Goal: Task Accomplishment & Management: Complete application form

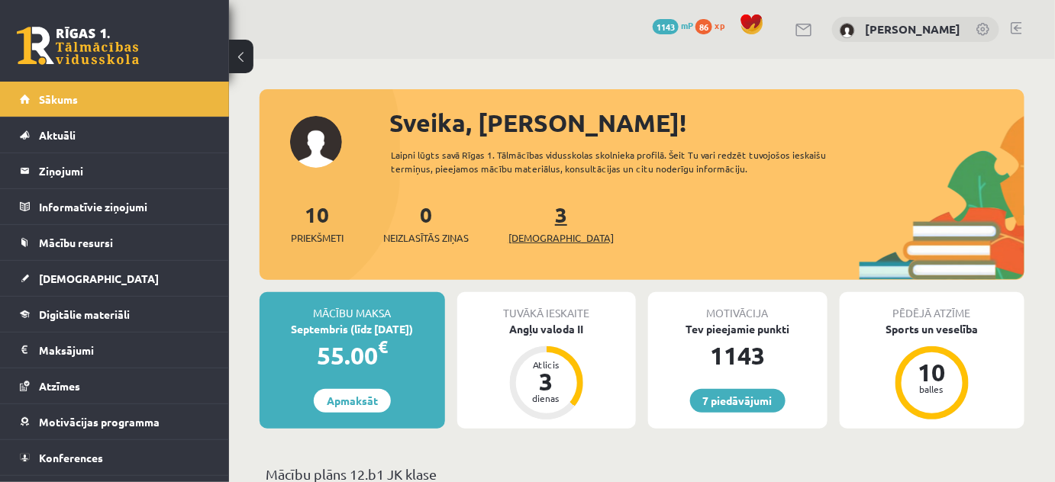
click at [517, 243] on span "[DEMOGRAPHIC_DATA]" at bounding box center [560, 238] width 105 height 15
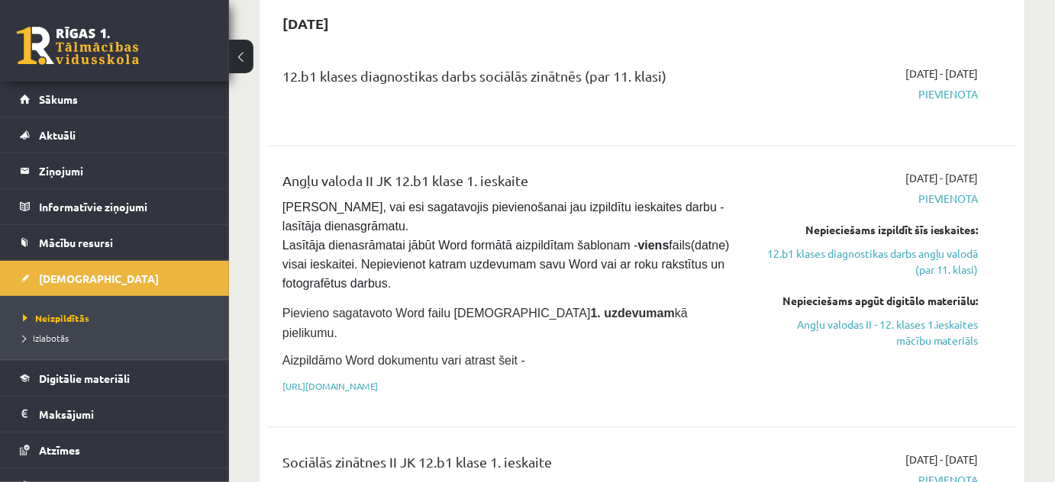
scroll to position [1040, 0]
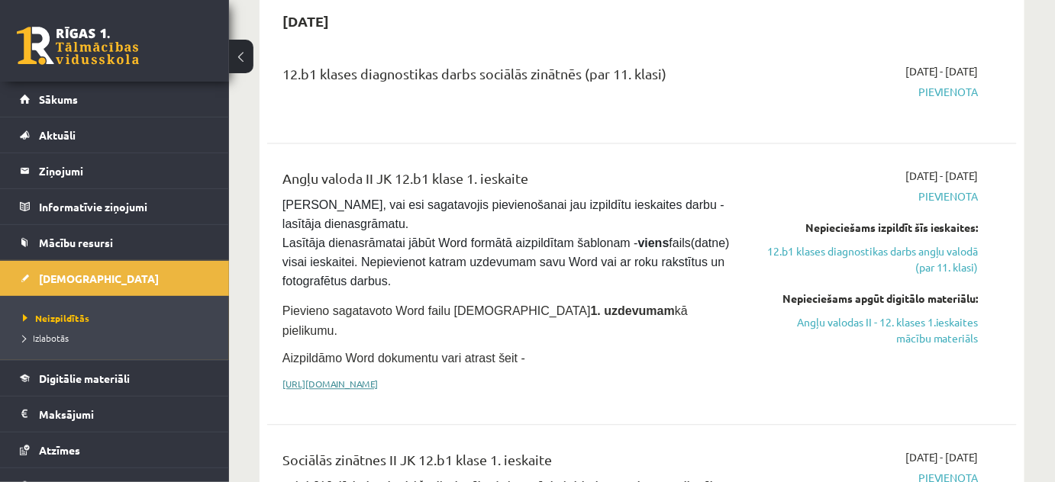
click at [378, 378] on link "[URL][DOMAIN_NAME]" at bounding box center [329, 384] width 95 height 12
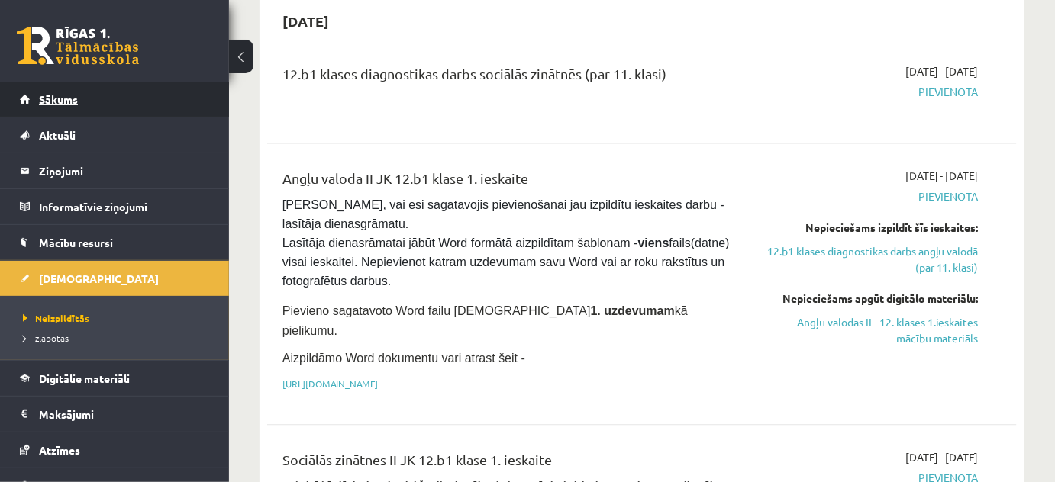
click at [76, 99] on span "Sākums" at bounding box center [58, 99] width 39 height 14
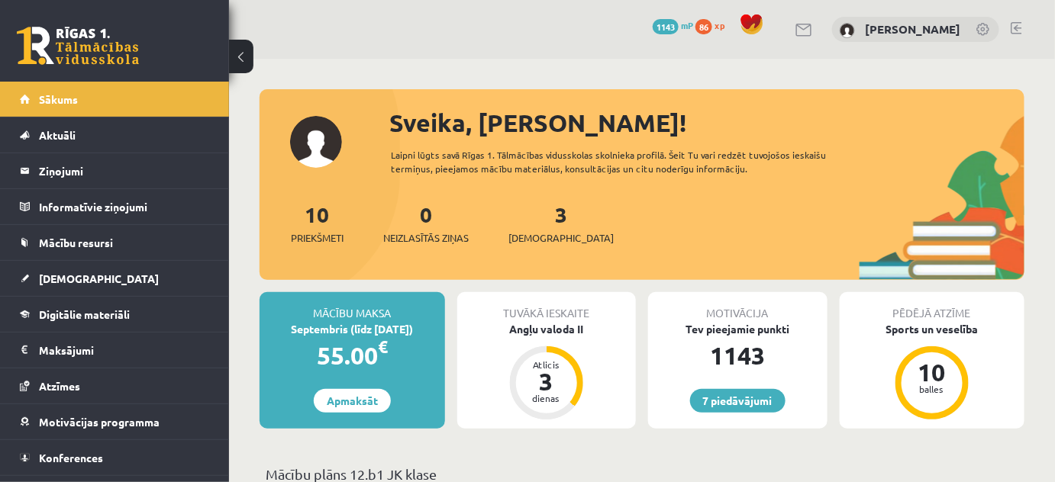
click at [442, 42] on div "7 Dāvanas 1143 mP 86 xp Marina Galanceva" at bounding box center [642, 29] width 826 height 59
click at [66, 270] on link "[DEMOGRAPHIC_DATA]" at bounding box center [115, 278] width 190 height 35
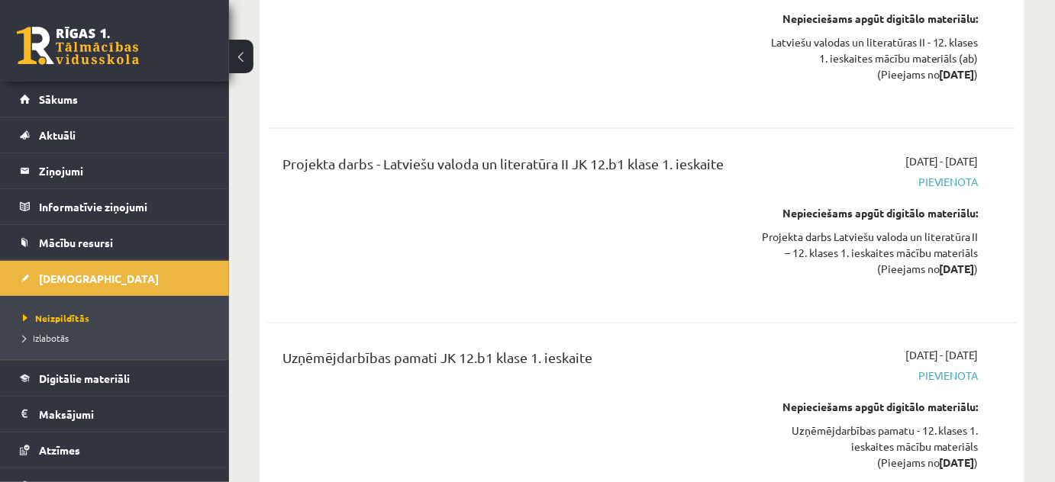
scroll to position [2567, 0]
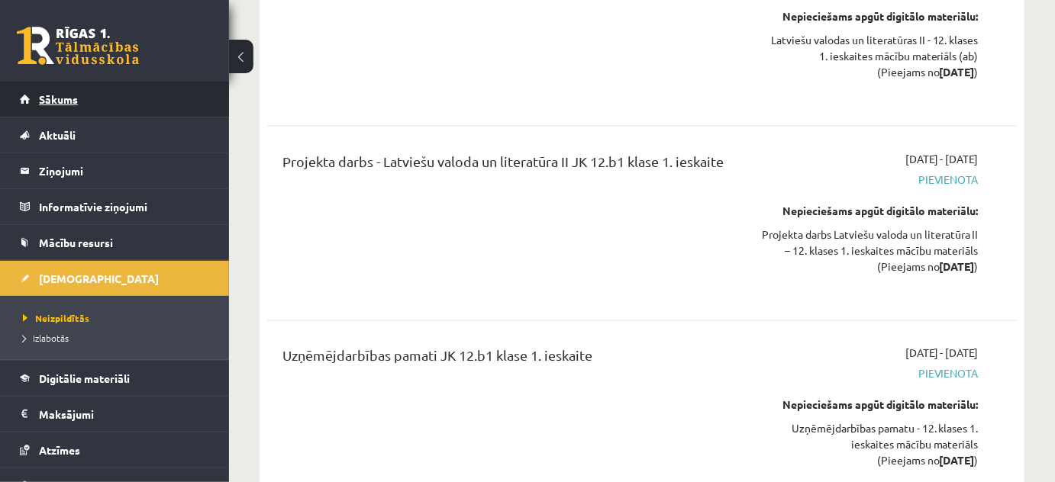
click at [72, 99] on span "Sākums" at bounding box center [58, 99] width 39 height 14
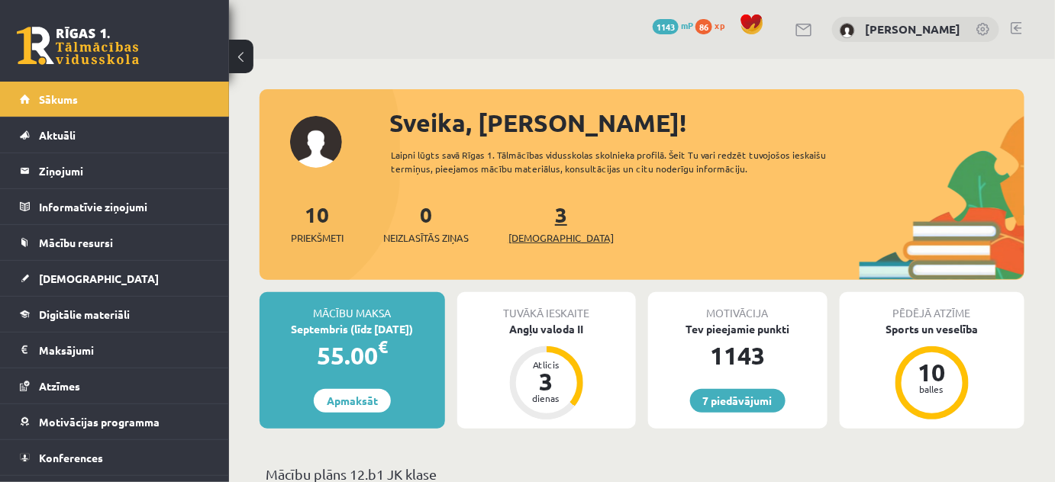
click at [538, 237] on span "[DEMOGRAPHIC_DATA]" at bounding box center [560, 238] width 105 height 15
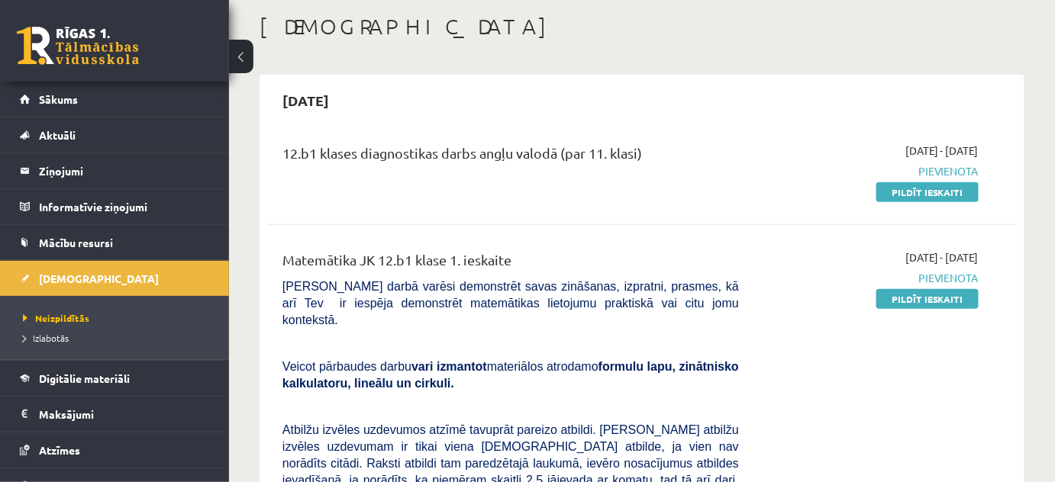
scroll to position [138, 0]
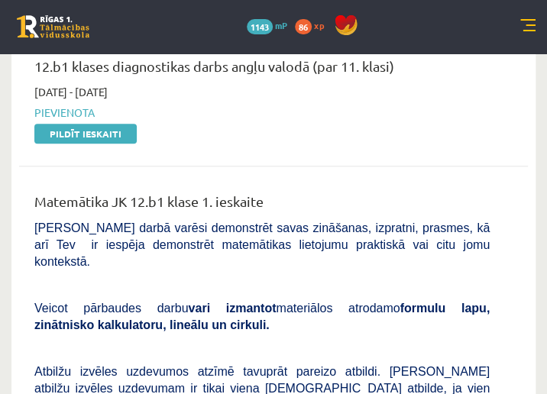
drag, startPoint x: 514, startPoint y: 85, endPoint x: 452, endPoint y: 79, distance: 62.1
click at [423, 80] on div "12.b1 klases diagnostikas darbs angļu valodā (par 11. klasi) [DATE] - [DATE] [G…" at bounding box center [273, 98] width 508 height 116
click at [508, 87] on div "12.b1 klases diagnostikas darbs angļu valodā (par 11. klasi) [DATE] - [DATE] [G…" at bounding box center [273, 98] width 478 height 85
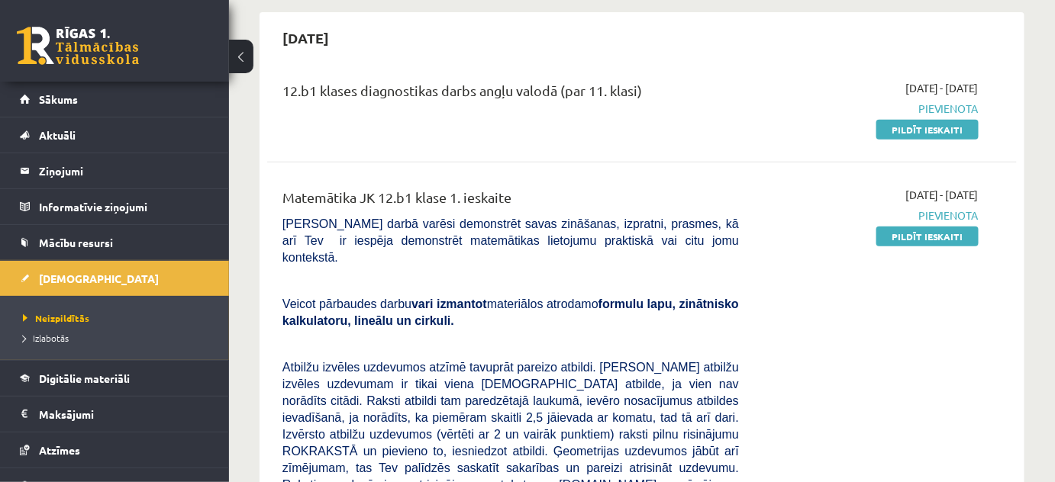
click at [486, 44] on div "[DATE]" at bounding box center [642, 38] width 750 height 36
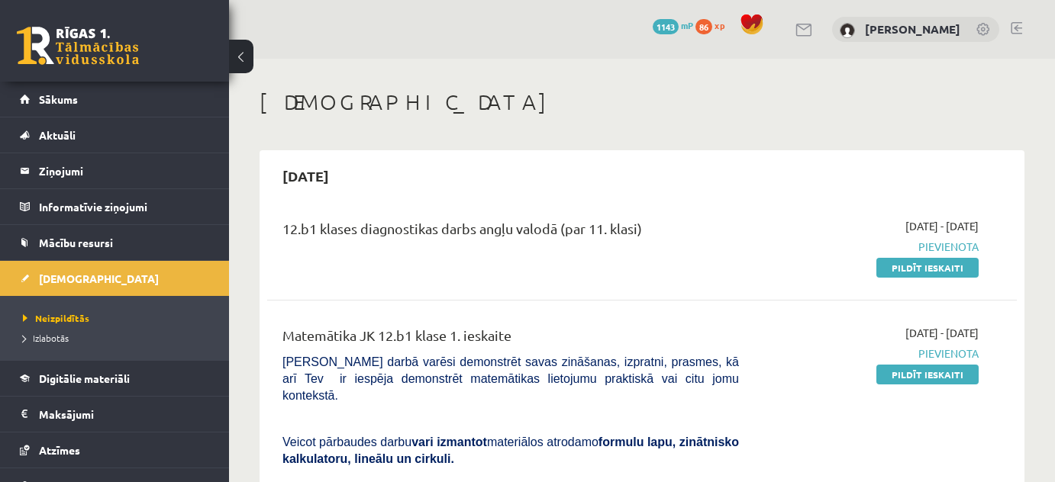
scroll to position [138, 0]
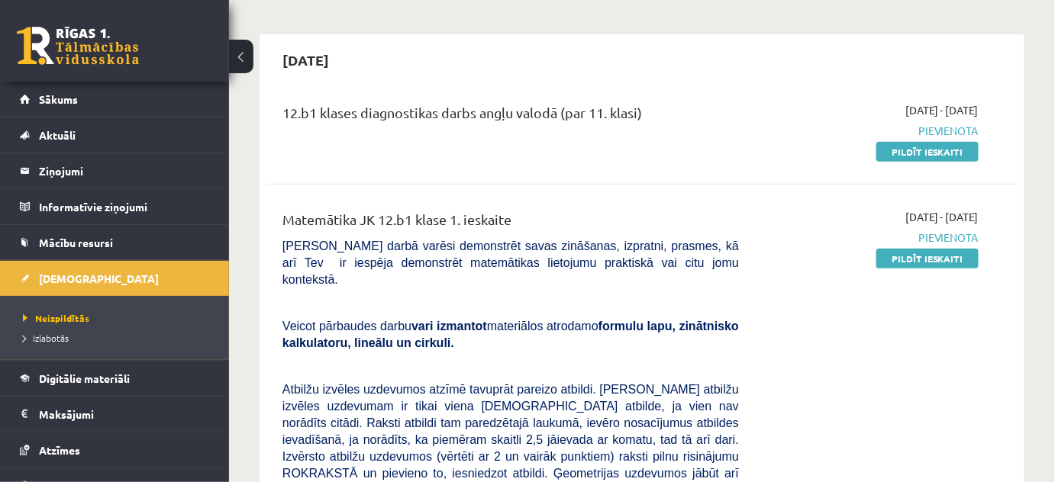
scroll to position [138, 0]
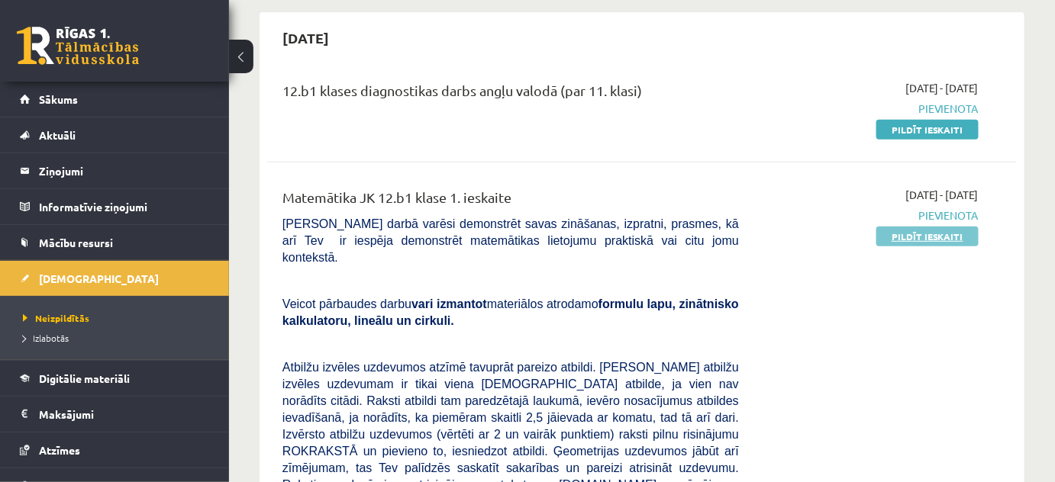
click at [929, 234] on link "Pildīt ieskaiti" at bounding box center [927, 237] width 102 height 20
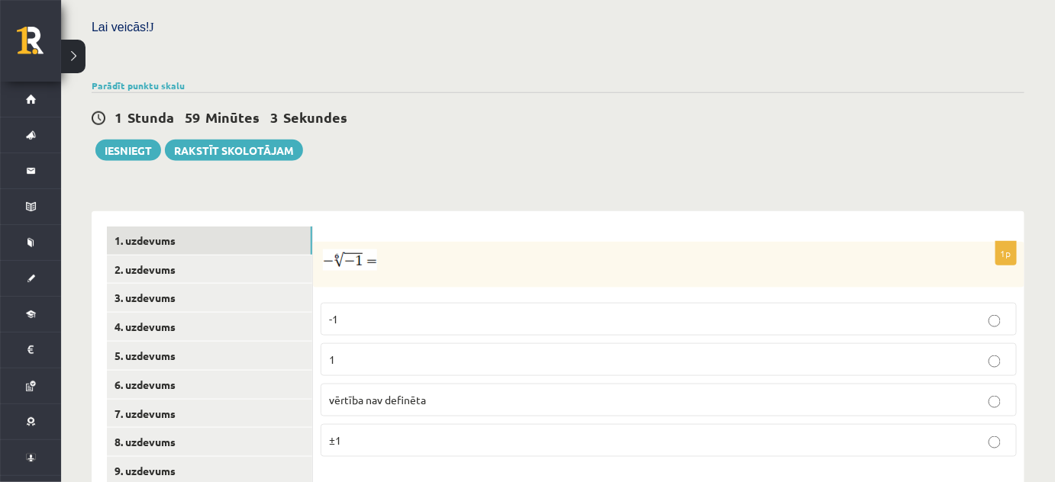
scroll to position [447, 0]
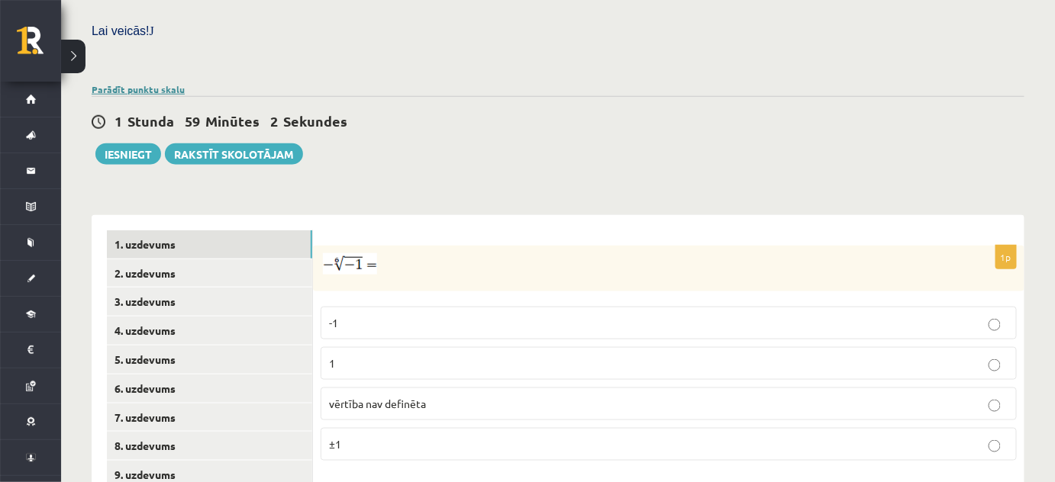
click at [150, 83] on link "Parādīt punktu skalu" at bounding box center [138, 89] width 93 height 12
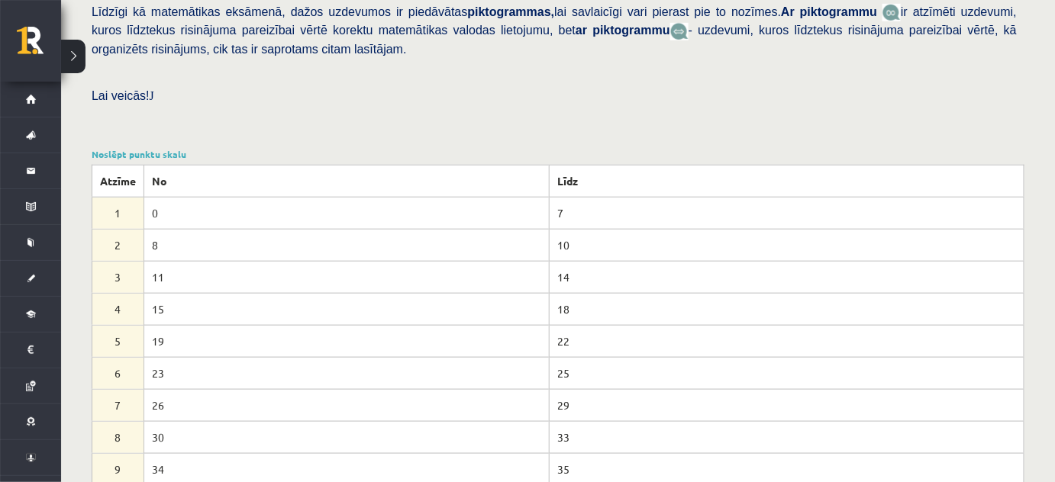
scroll to position [379, 0]
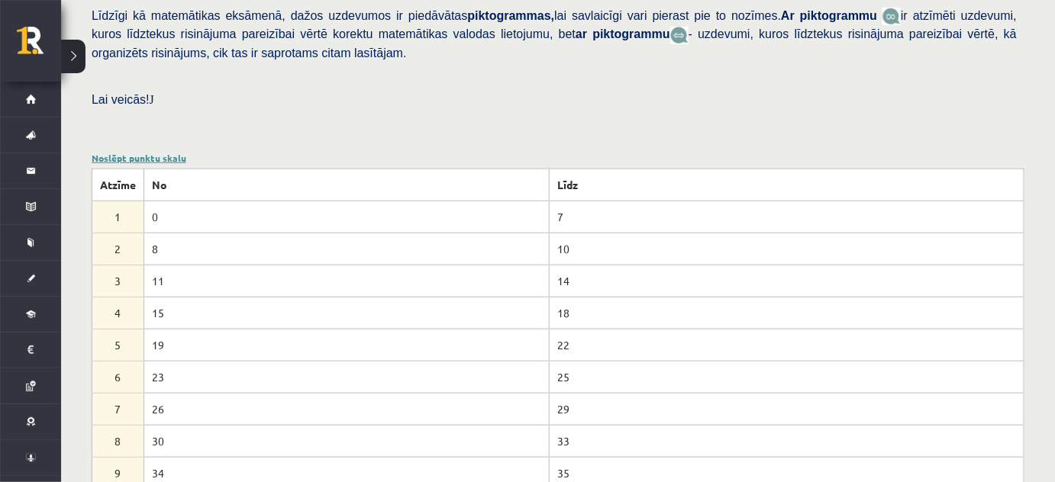
click at [163, 152] on link "Noslēpt punktu skalu" at bounding box center [139, 158] width 95 height 12
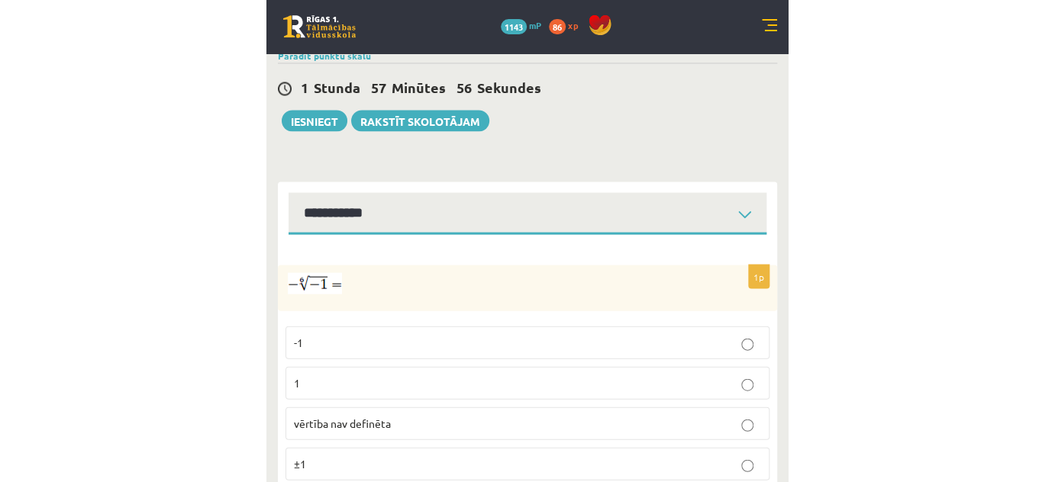
scroll to position [656, 0]
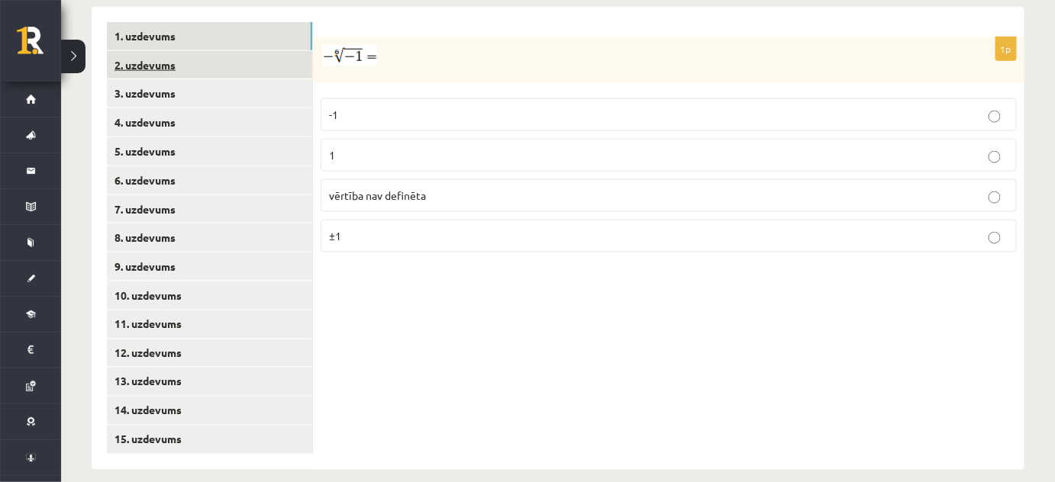
click at [201, 51] on link "2. uzdevums" at bounding box center [209, 65] width 205 height 28
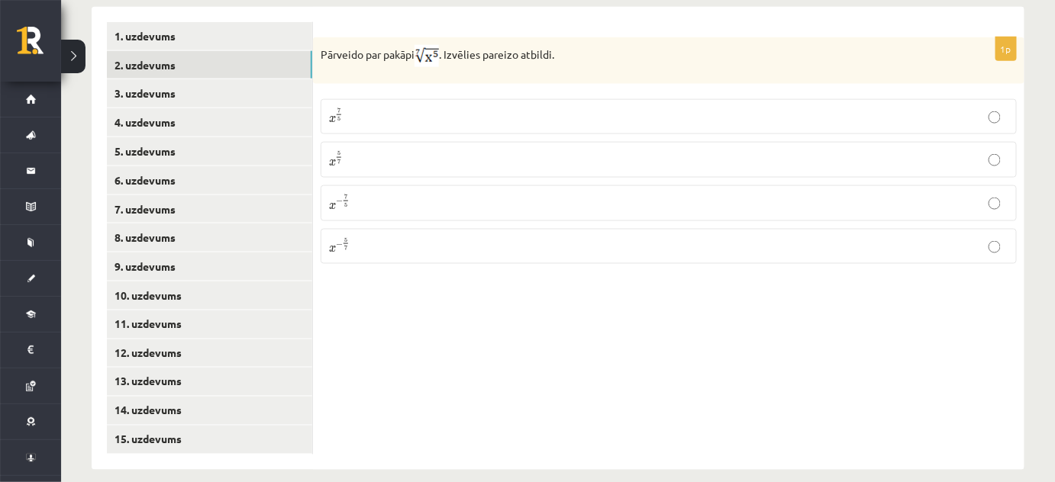
click at [863, 290] on div "1p Pārveido par pakāpi . Izvēlies pareizo atbildi. x 7 5 x 7 5 x 5 7 x 5 7 x − …" at bounding box center [668, 238] width 711 height 463
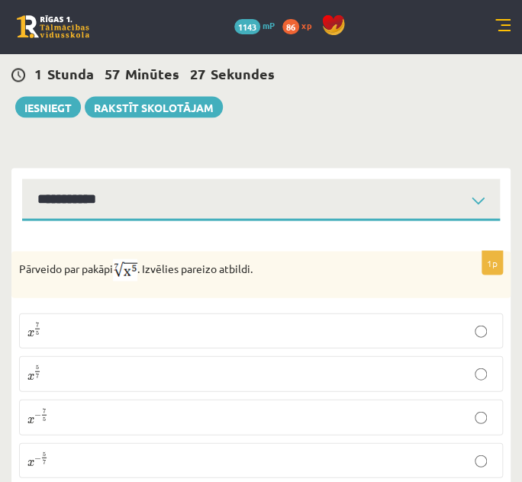
click at [167, 364] on p "x 5 7 x 5 7" at bounding box center [260, 373] width 467 height 19
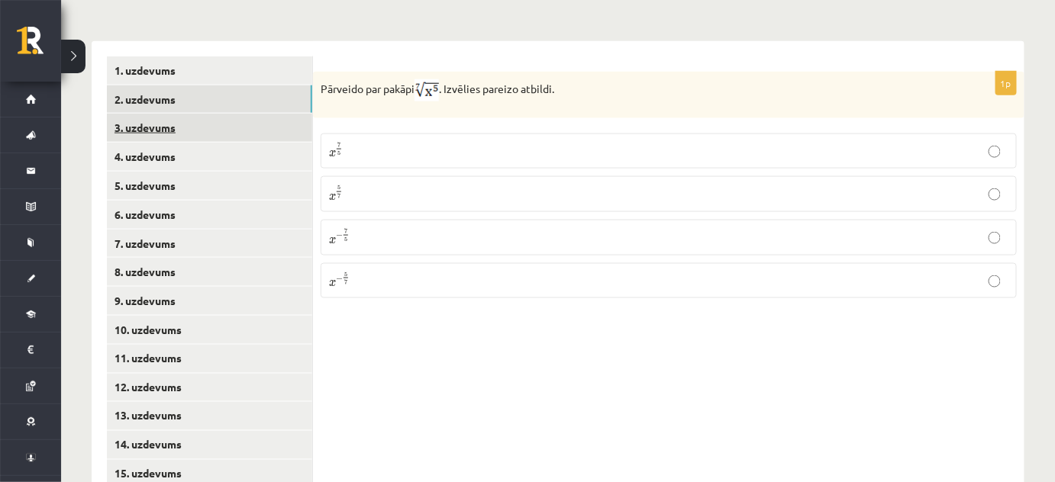
click at [163, 114] on link "3. uzdevums" at bounding box center [209, 128] width 205 height 28
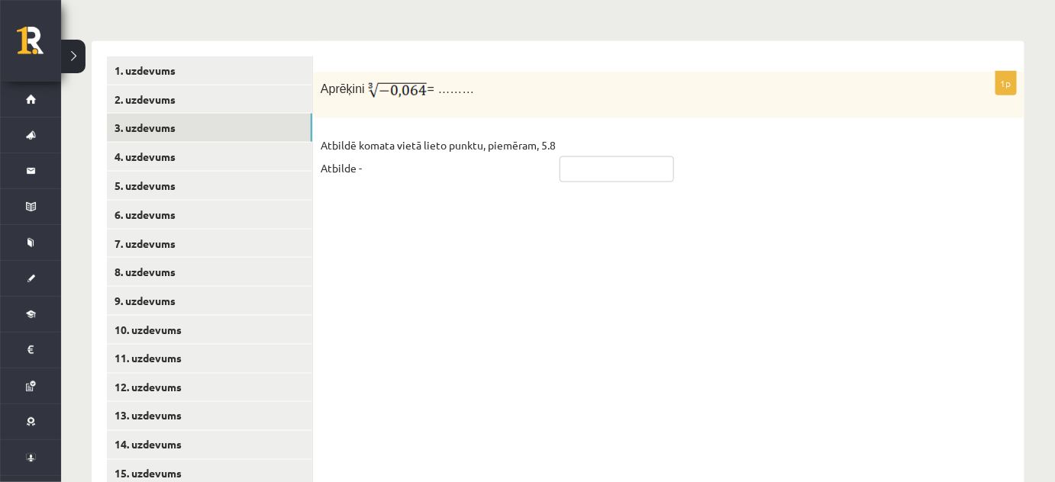
click at [568, 156] on input "text" at bounding box center [617, 169] width 115 height 26
type input "****"
click at [602, 223] on div "1p Aprēķini = ……… Atbildē komata vietā lieto punktu, piemēram, 5.8 Atbilde - **…" at bounding box center [668, 272] width 711 height 463
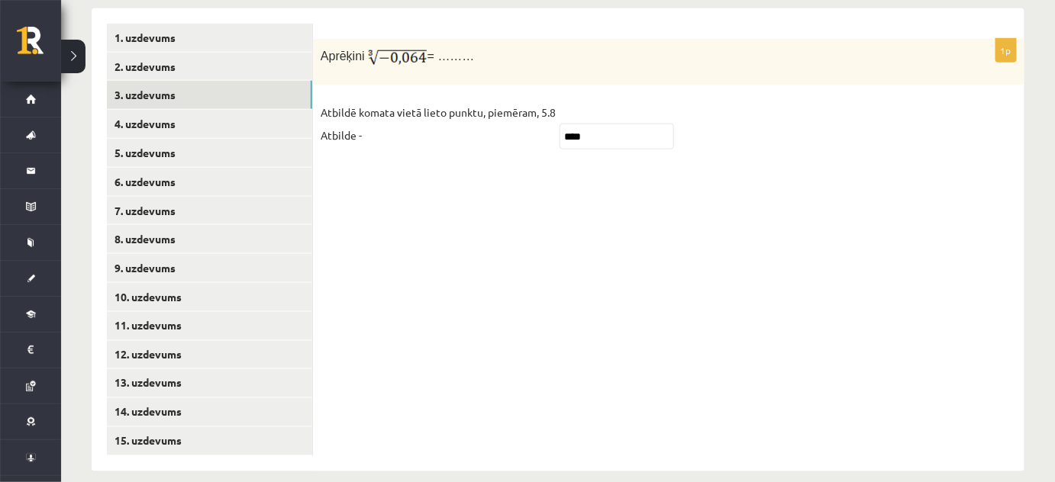
scroll to position [656, 0]
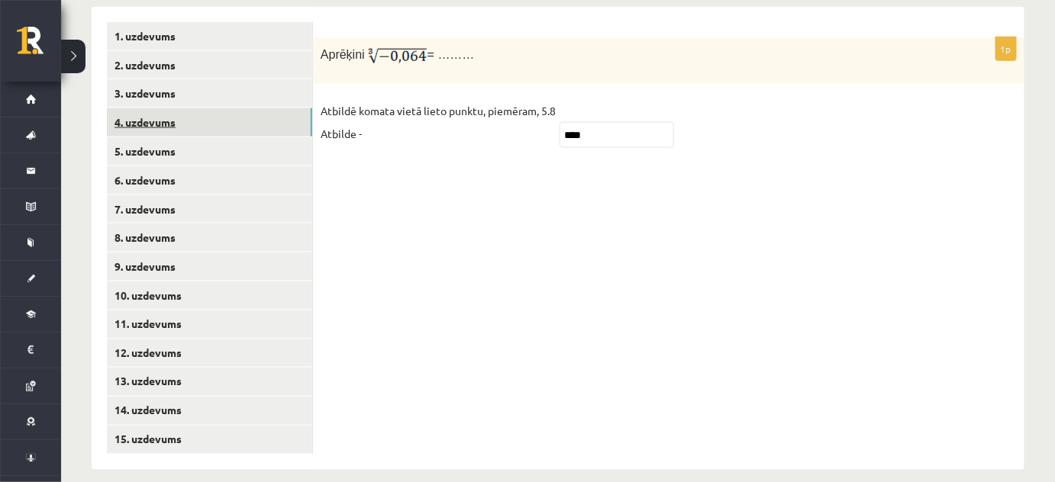
click at [174, 109] on link "4. uzdevums" at bounding box center [209, 122] width 205 height 28
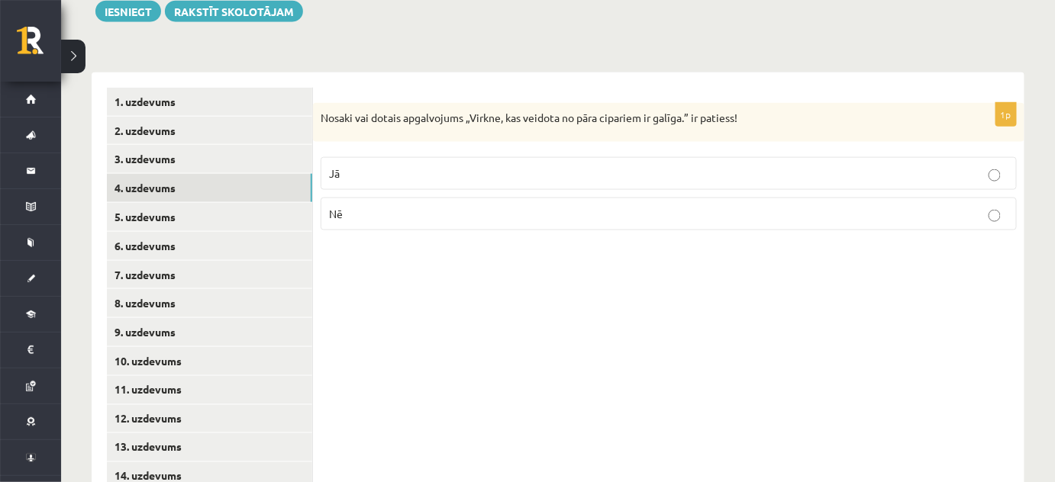
scroll to position [586, 0]
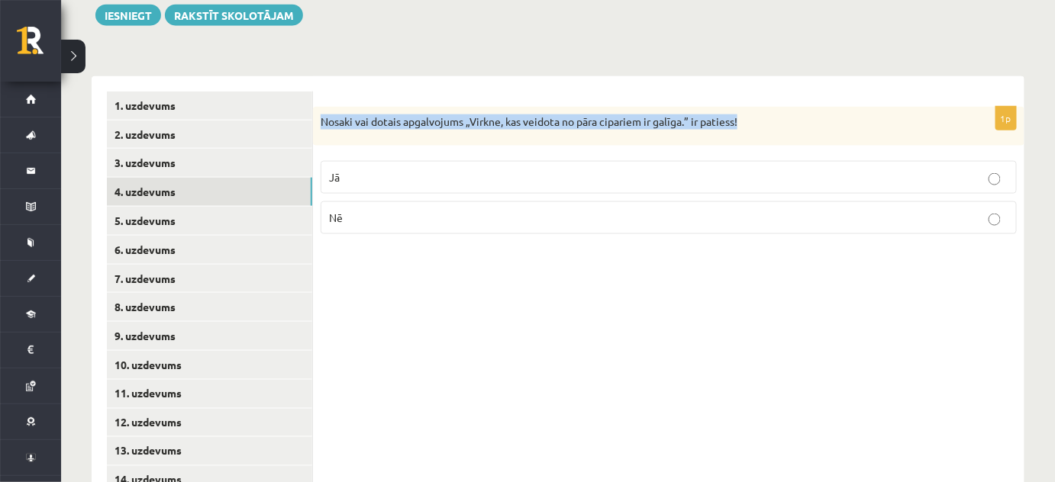
drag, startPoint x: 318, startPoint y: 102, endPoint x: 746, endPoint y: 96, distance: 427.5
click at [747, 107] on div "Nosaki vai dotais apgalvojums „Virkne, kas veidota no pāra cipariem ir galīga.”…" at bounding box center [668, 127] width 711 height 40
copy p "Nosaki vai dotais apgalvojums „Virkne, kas veidota no pāra cipariem ir galīga.”…"
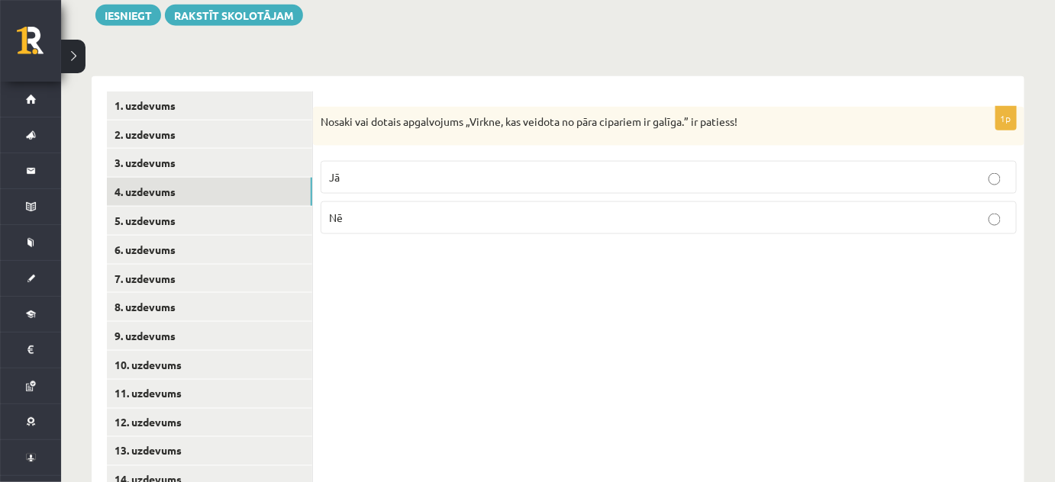
click at [562, 359] on div "1p Nosaki vai dotais apgalvojums „Virkne, kas veidota no pāra cipariem ir galīg…" at bounding box center [668, 307] width 711 height 463
click at [458, 212] on label "Nē" at bounding box center [669, 218] width 696 height 33
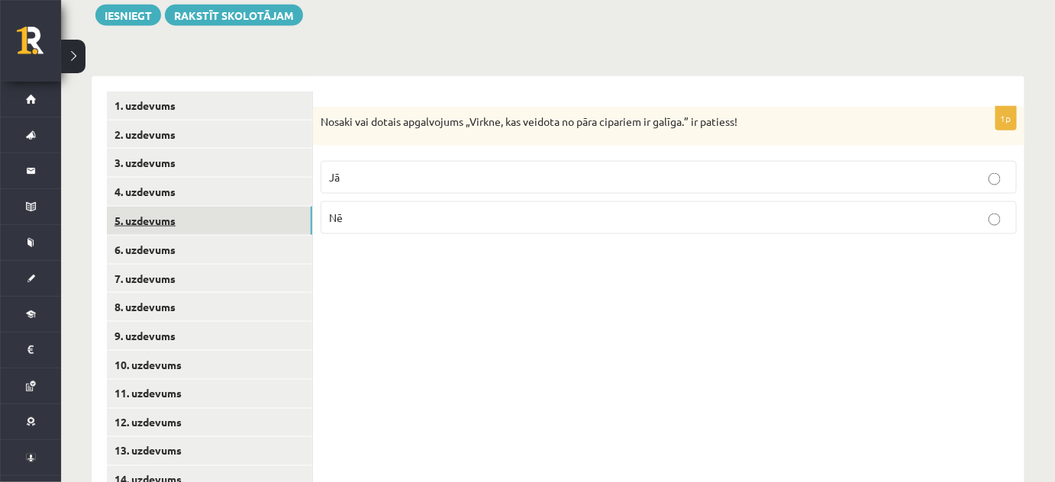
click at [181, 207] on link "5. uzdevums" at bounding box center [209, 221] width 205 height 28
drag, startPoint x: 321, startPoint y: 105, endPoint x: 715, endPoint y: 106, distance: 393.1
click at [719, 115] on p "Nosaki vai dotais apgalvojums „Skaitlis 4 ir virknes loceklis.” ir patiess!" at bounding box center [631, 123] width 620 height 17
copy p "Nosaki vai dotais apgalvojums „Skaitlis 4 ir virknes loceklis.” ir patiess!"
click at [605, 129] on div "Nosaki vai dotais apgalvojums „Skaitlis 4 ir virknes loceklis.” ir patiess!" at bounding box center [668, 127] width 711 height 41
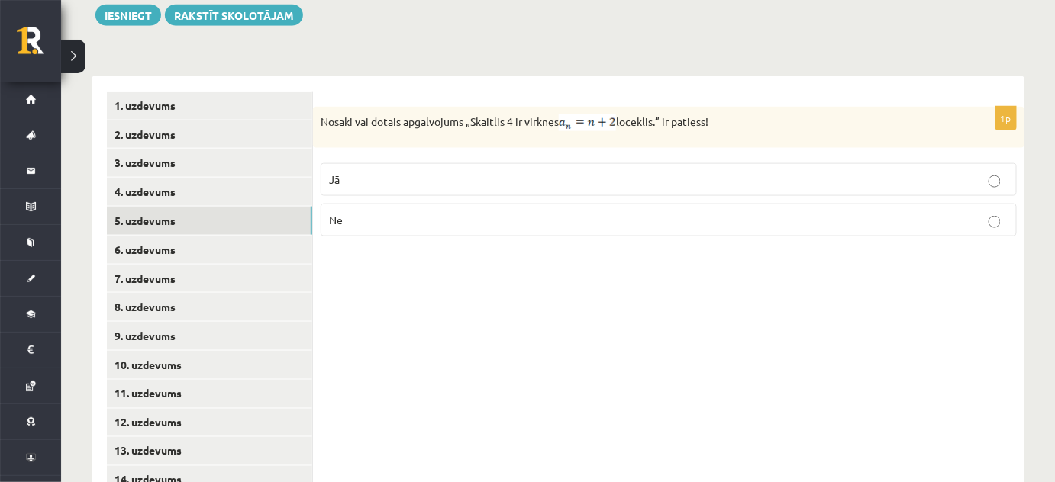
drag, startPoint x: 563, startPoint y: 106, endPoint x: 608, endPoint y: 104, distance: 44.3
click at [608, 115] on p "Nosaki vai dotais apgalvojums „Skaitlis 4 ir virknes loceklis.” ir patiess!" at bounding box center [631, 123] width 620 height 17
click at [427, 172] on p "Jā" at bounding box center [668, 180] width 679 height 16
click at [420, 324] on div "1p Nosaki vai dotais apgalvojums „Skaitlis 4 ir virknes loceklis.” ir patiess! …" at bounding box center [668, 307] width 711 height 463
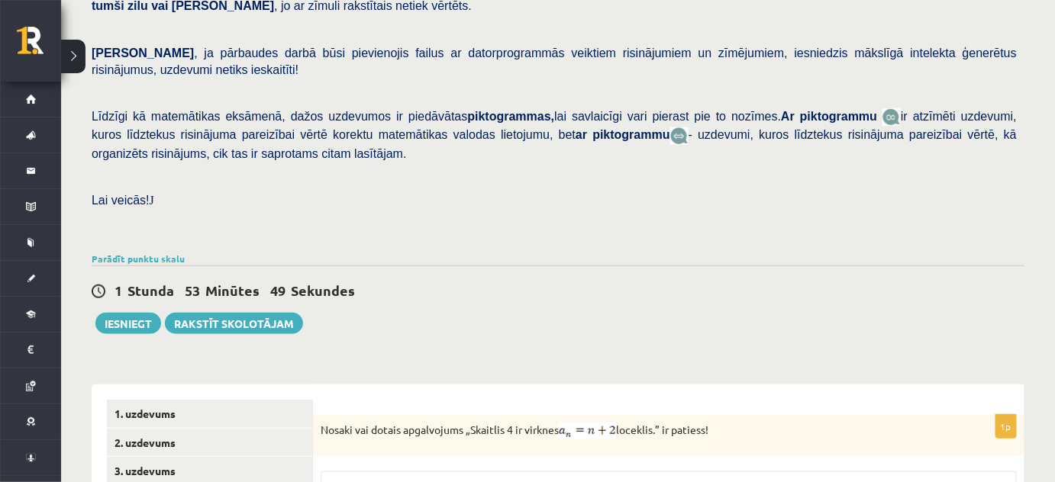
scroll to position [240, 0]
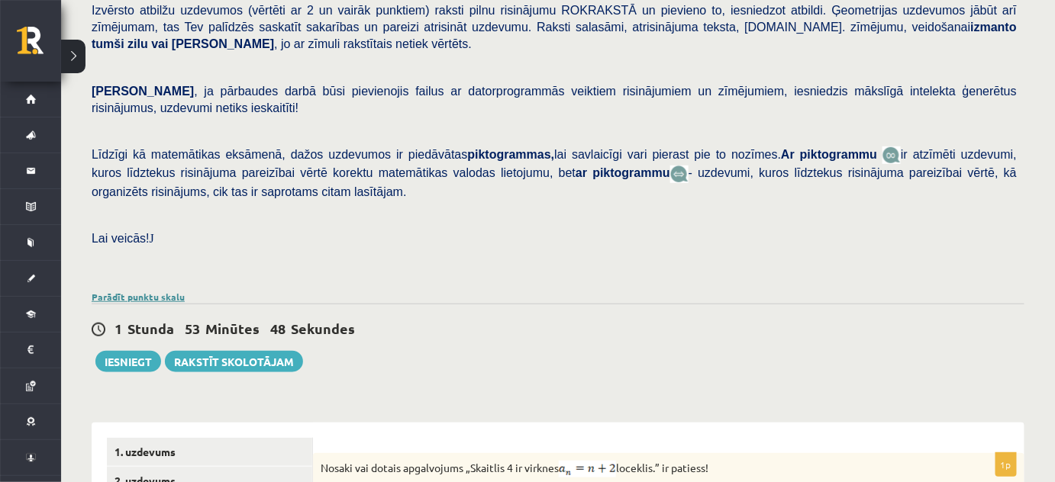
click at [163, 291] on link "Parādīt punktu skalu" at bounding box center [138, 297] width 93 height 12
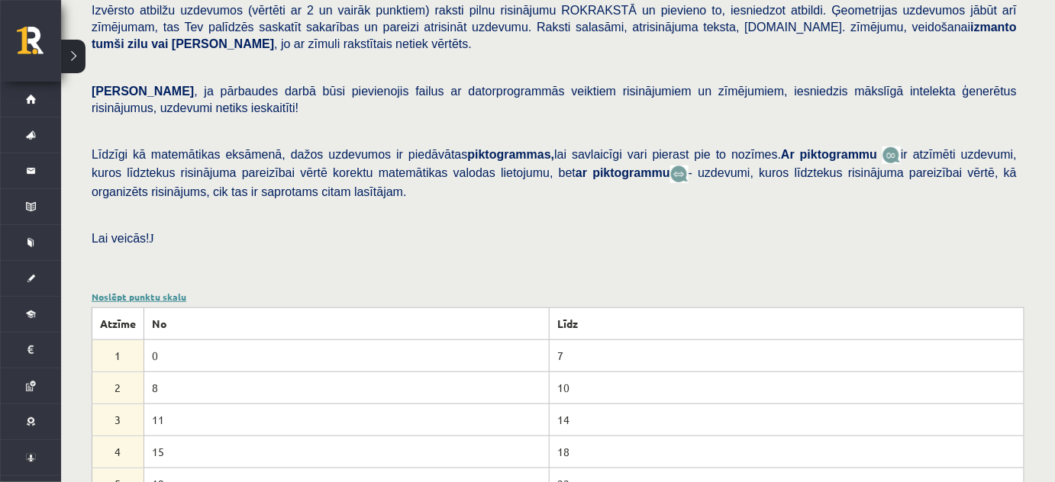
click at [163, 291] on link "Noslēpt punktu skalu" at bounding box center [139, 297] width 95 height 12
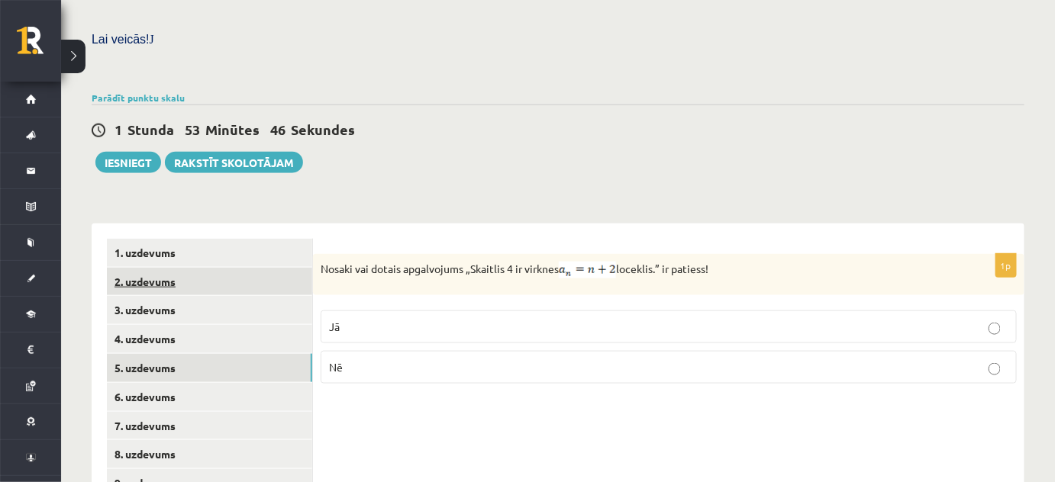
scroll to position [447, 0]
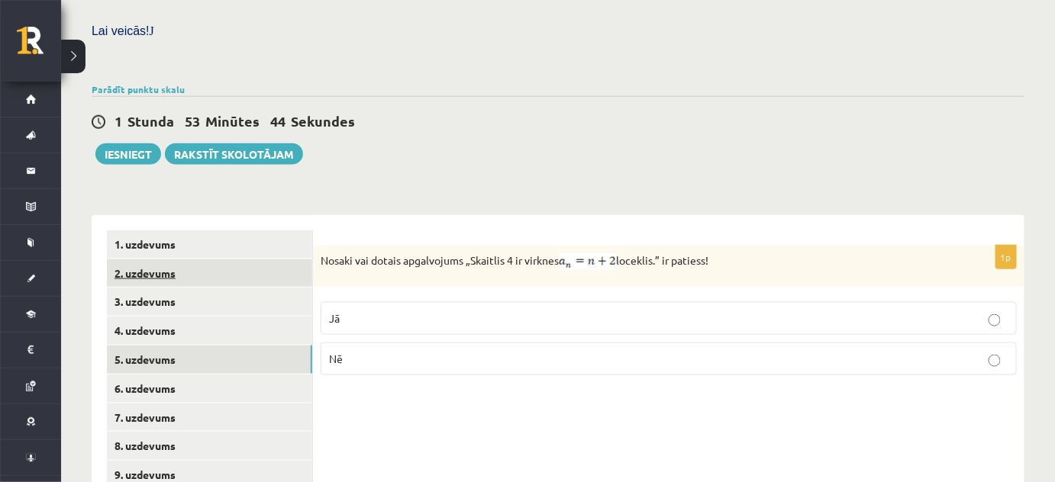
click at [220, 260] on link "2. uzdevums" at bounding box center [209, 274] width 205 height 28
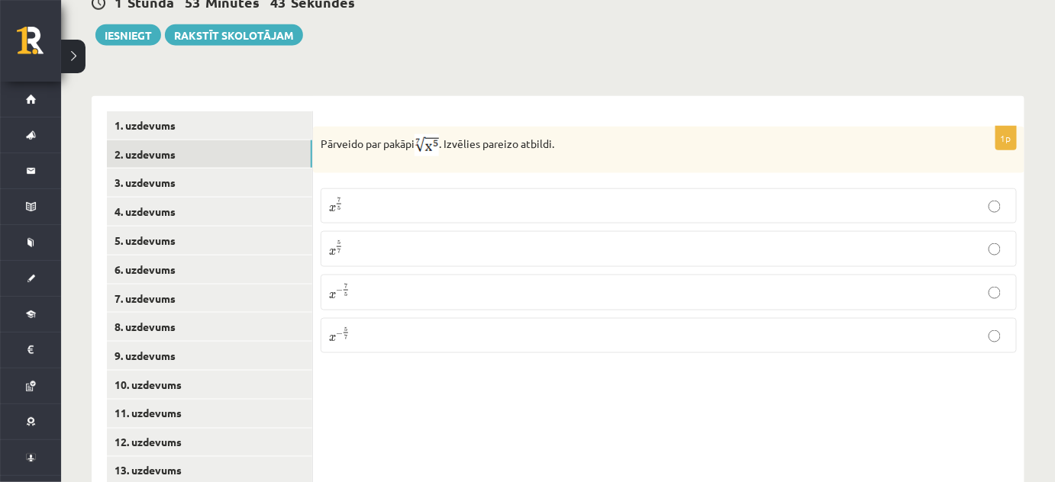
scroll to position [586, 0]
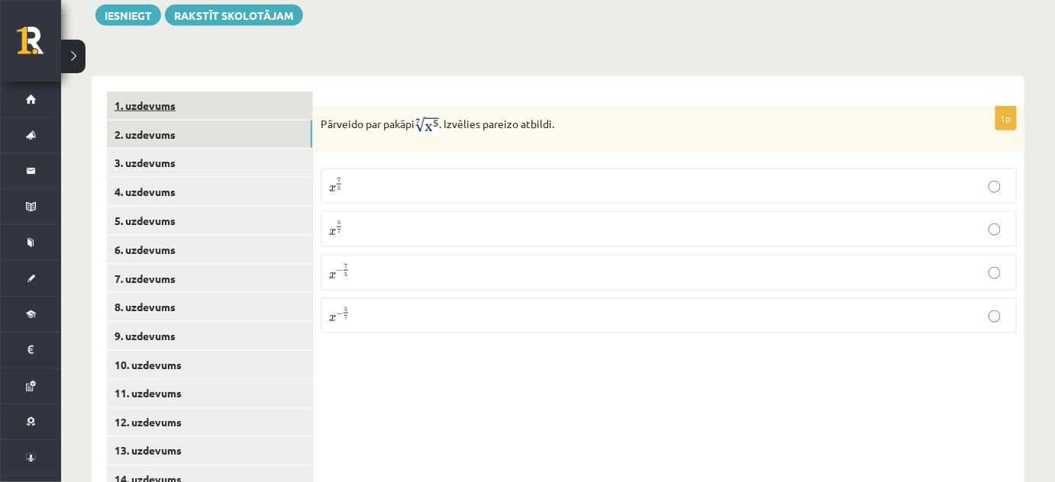
click at [143, 92] on link "1. uzdevums" at bounding box center [209, 106] width 205 height 28
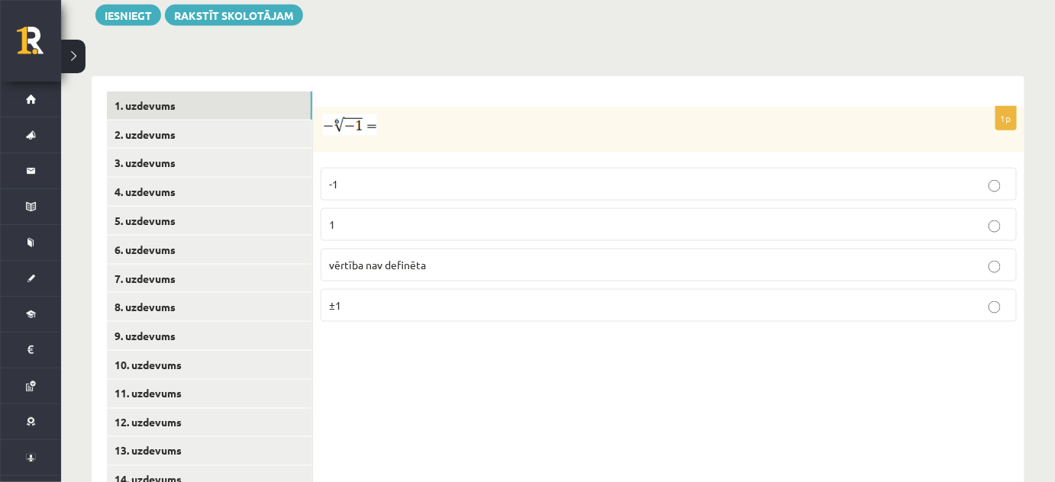
click at [378, 176] on p "-1" at bounding box center [668, 184] width 679 height 16
click at [153, 207] on link "5. uzdevums" at bounding box center [209, 221] width 205 height 28
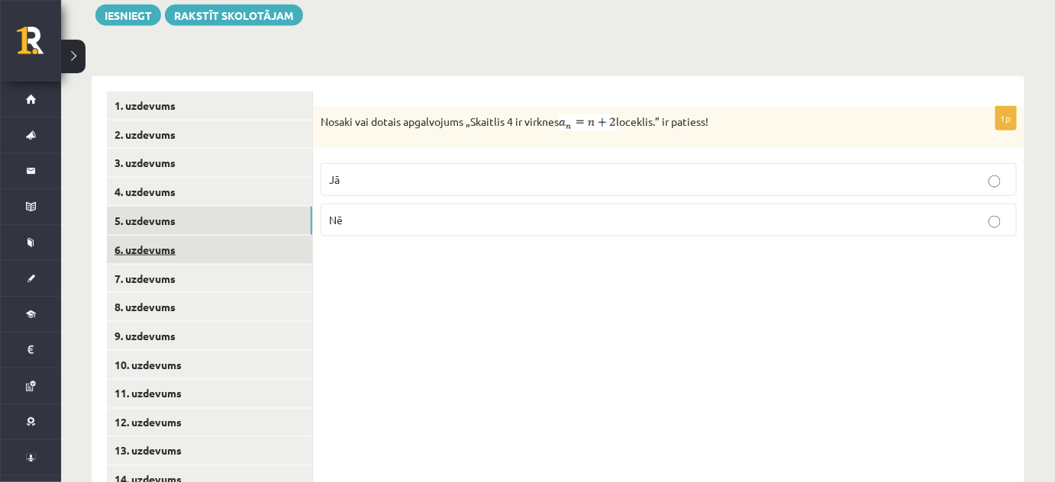
click at [179, 236] on link "6. uzdevums" at bounding box center [209, 250] width 205 height 28
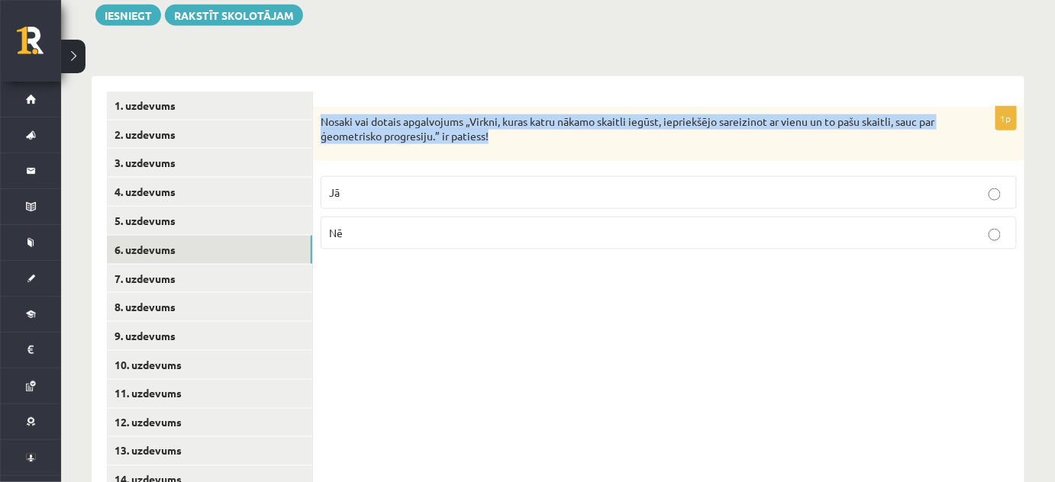
drag, startPoint x: 321, startPoint y: 101, endPoint x: 525, endPoint y: 127, distance: 206.2
click at [526, 127] on div "Nosaki vai dotais apgalvojums „Virkni, kuras katru nākamo skaitli iegūst, iepri…" at bounding box center [668, 134] width 711 height 54
copy p "Nosaki vai dotais apgalvojums „Virkni, kuras katru nākamo skaitli iegūst, iepri…"
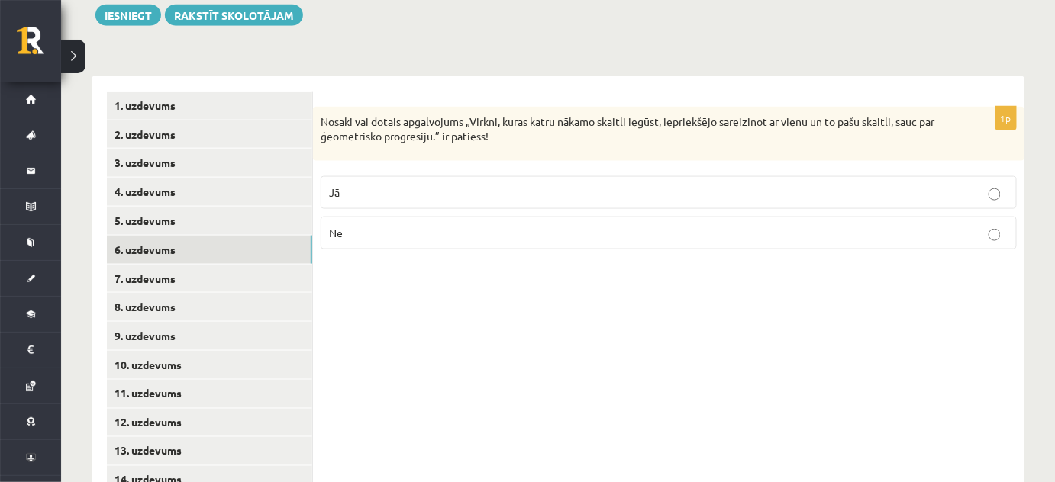
click at [440, 185] on p "Jā" at bounding box center [668, 193] width 679 height 16
click at [439, 315] on div "1p Nosaki vai dotais apgalvojums „Virkni, kuras katru nākamo skaitli iegūst, ie…" at bounding box center [668, 307] width 711 height 463
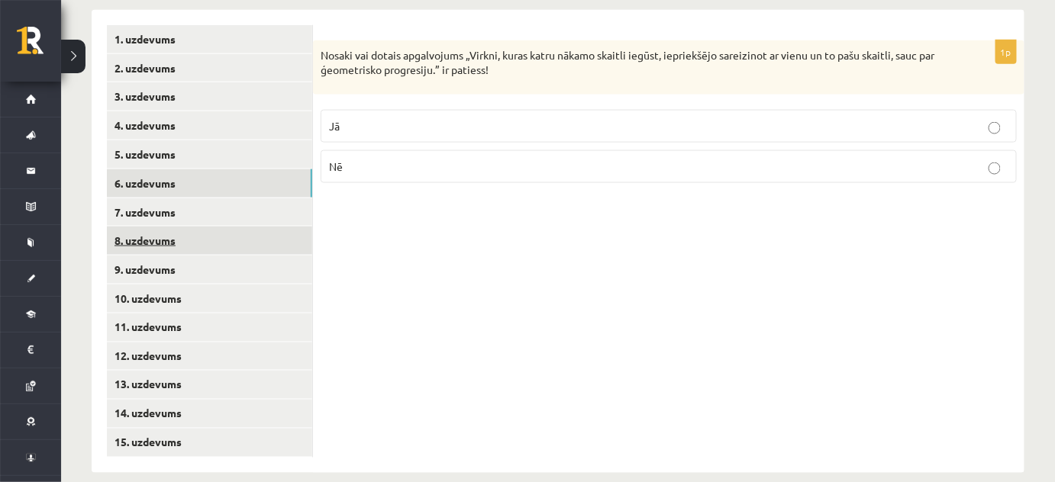
scroll to position [656, 0]
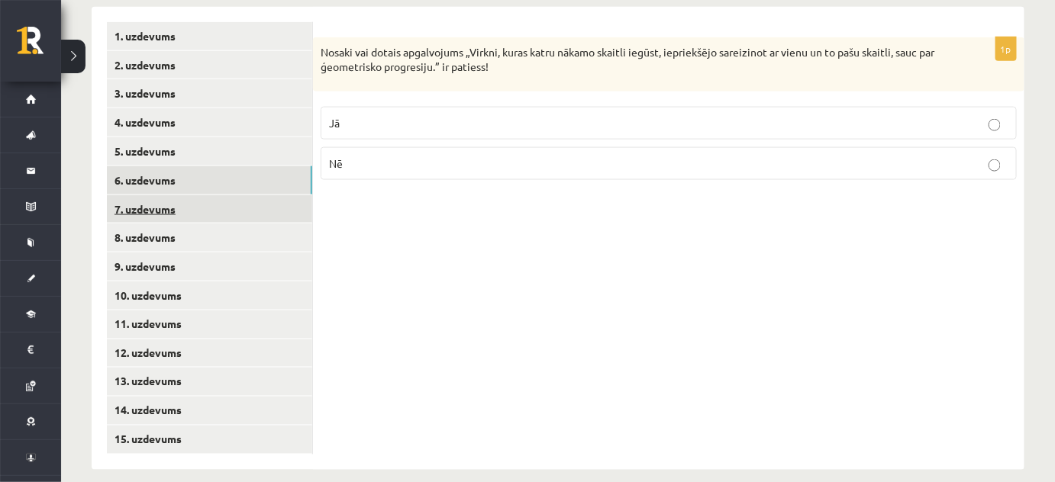
click at [170, 195] on link "7. uzdevums" at bounding box center [209, 209] width 205 height 28
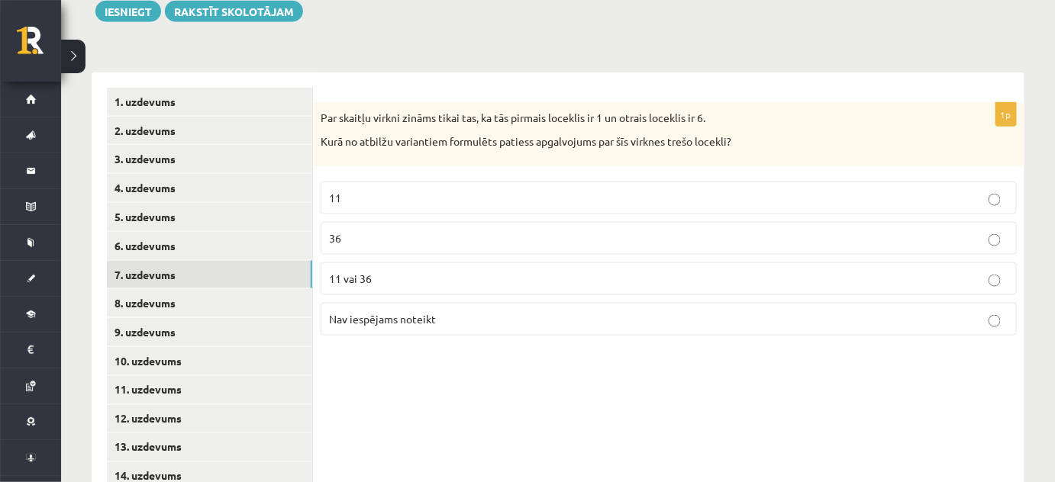
scroll to position [586, 0]
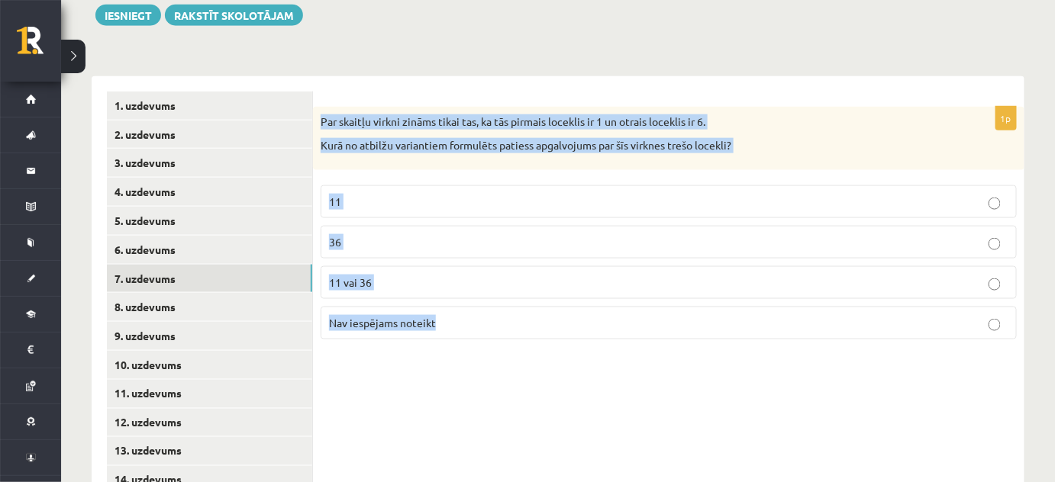
drag, startPoint x: 318, startPoint y: 102, endPoint x: 759, endPoint y: 292, distance: 479.7
click at [759, 292] on div "1p Par skaitļu virkni zināms tikai tas, ka tās pirmais loceklis ir 1 un otrais …" at bounding box center [668, 229] width 711 height 245
copy div "Par skaitļu virkni zināms tikai tas, ka tās pirmais loceklis ir 1 un otrais loc…"
click at [563, 384] on div "1p Par skaitļu virkni zināms tikai tas, ka tās pirmais loceklis ir 1 un otrais …" at bounding box center [668, 307] width 711 height 463
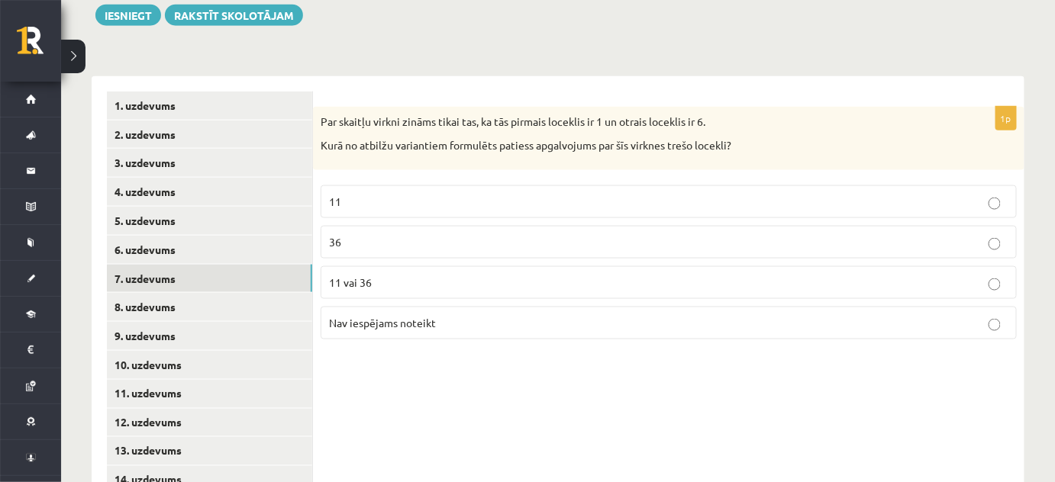
click at [566, 315] on p "Nav iespējams noteikt" at bounding box center [668, 323] width 679 height 16
click at [666, 388] on div "1p Par skaitļu virkni zināms tikai tas, ka tās pirmais loceklis ir 1 un otrais …" at bounding box center [668, 307] width 711 height 463
click at [242, 293] on link "8. uzdevums" at bounding box center [209, 307] width 205 height 28
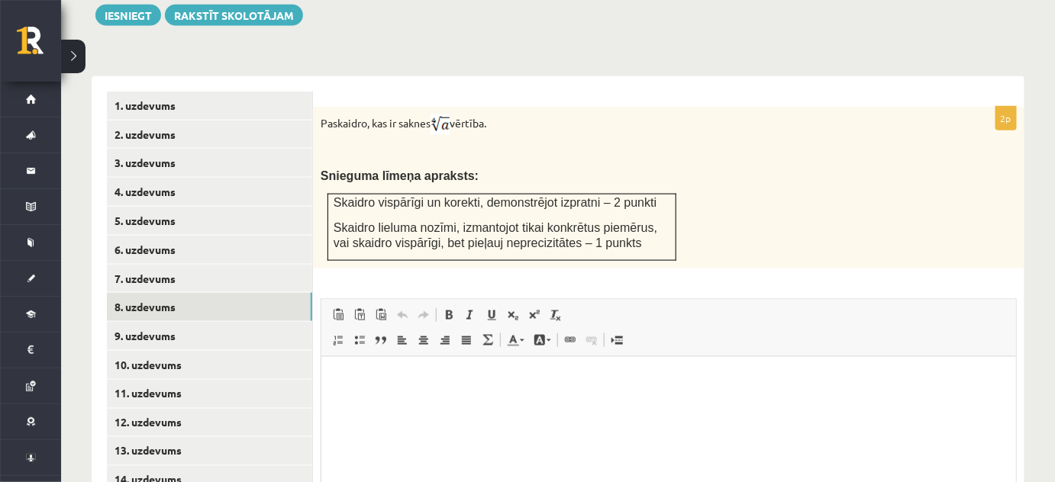
click at [437, 381] on p "Bagātinātā teksta redaktors, wiswyg-editor-user-answer-47024960865100" at bounding box center [668, 380] width 664 height 16
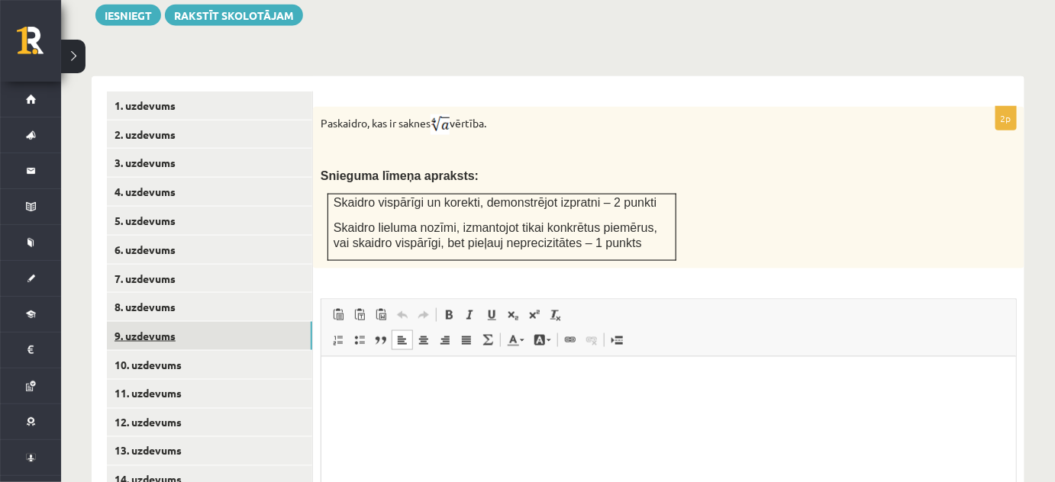
click at [208, 322] on link "9. uzdevums" at bounding box center [209, 336] width 205 height 28
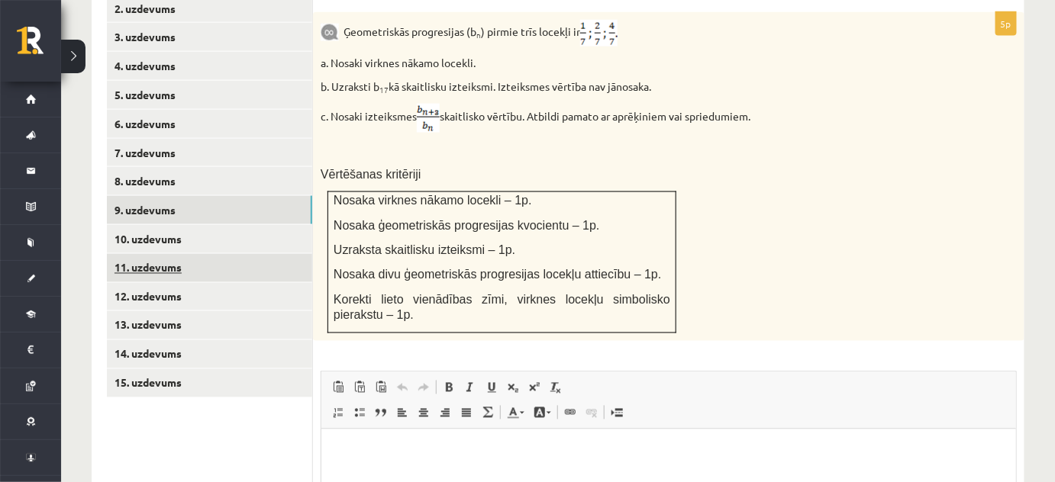
scroll to position [725, 0]
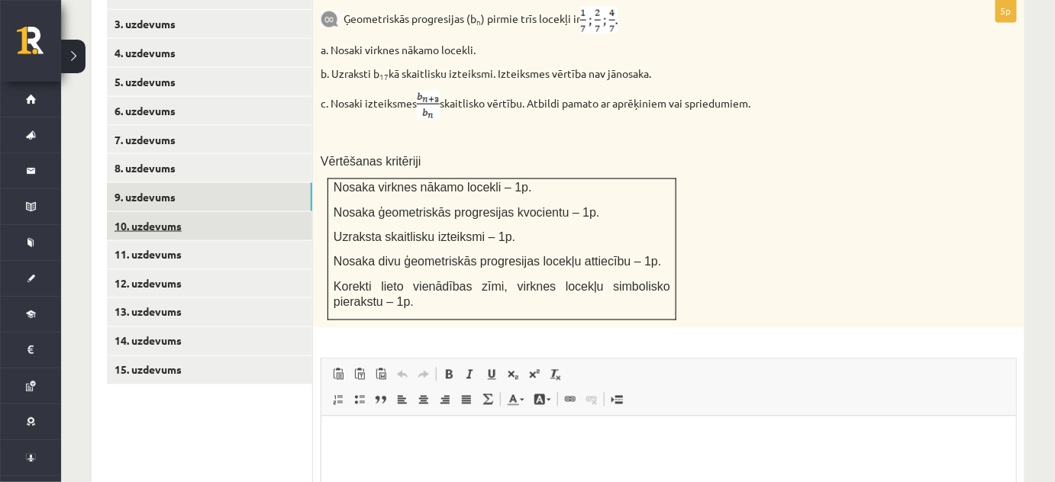
click at [203, 212] on link "10. uzdevums" at bounding box center [209, 226] width 205 height 28
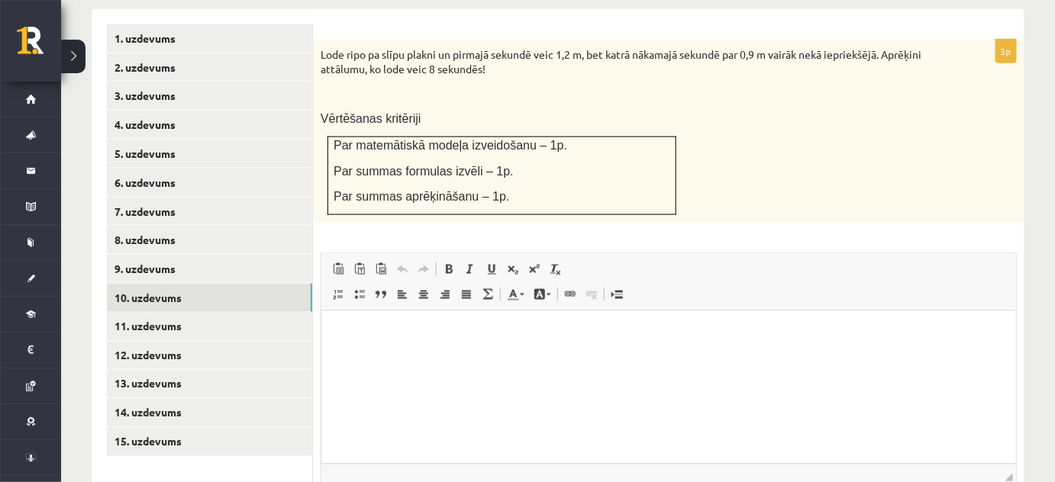
scroll to position [656, 0]
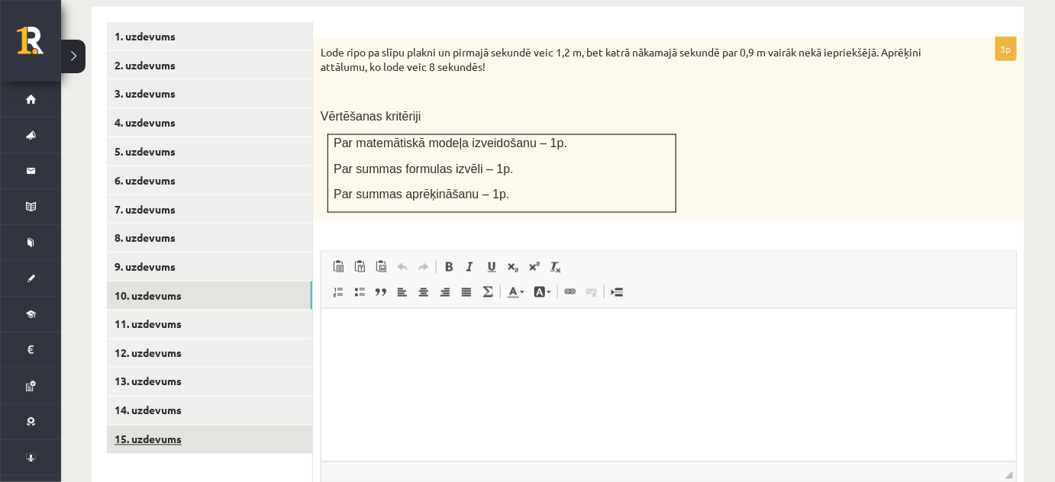
click at [218, 431] on link "15. uzdevums" at bounding box center [209, 440] width 205 height 28
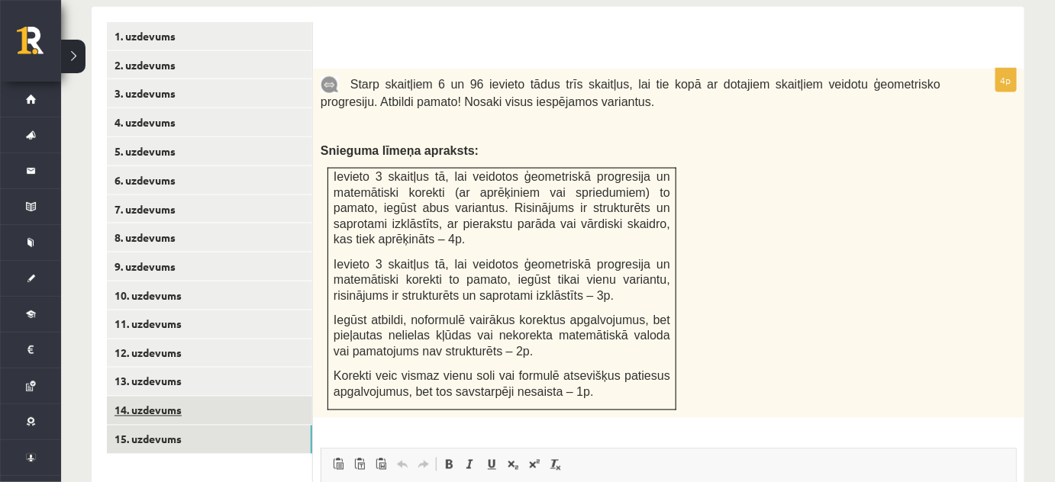
scroll to position [0, 0]
click at [196, 397] on link "14. uzdevums" at bounding box center [209, 411] width 205 height 28
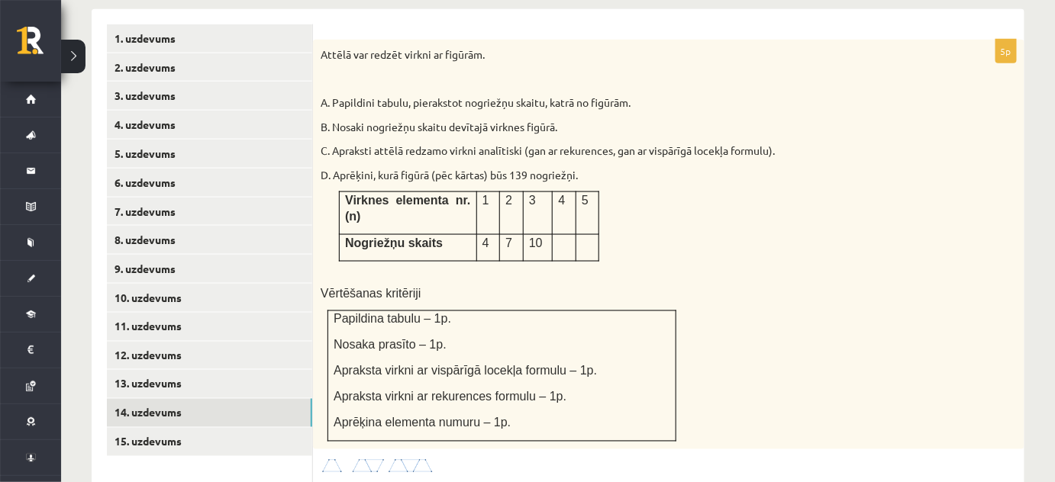
scroll to position [656, 0]
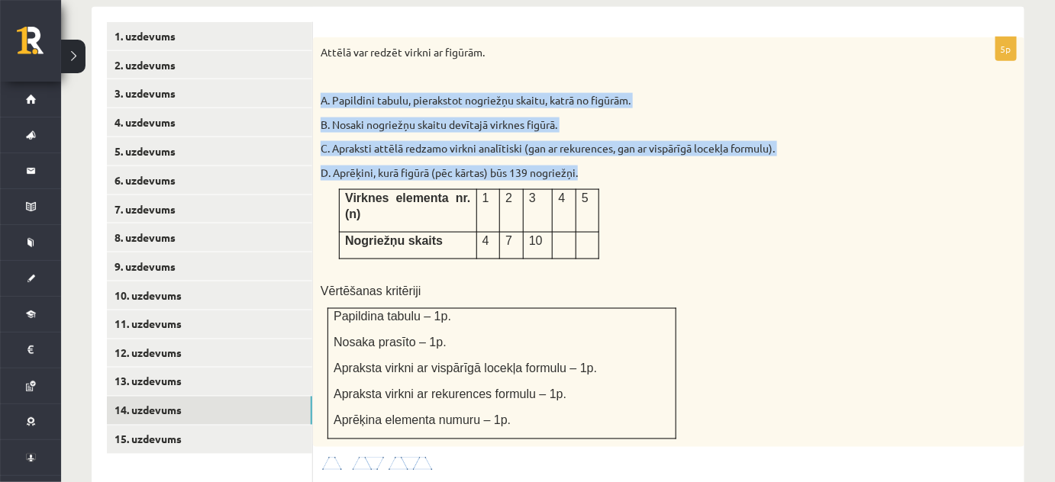
drag, startPoint x: 319, startPoint y: 79, endPoint x: 591, endPoint y: 149, distance: 280.7
click at [591, 149] on div "Attēlā var redzēt virkni ar figūrām. A. Papildini tabulu, pierakstot nogriežņu …" at bounding box center [668, 242] width 711 height 410
copy div "A. Papildini tabulu, pierakstot nogriežņu skaitu, katrā no figūrām. B. Nosaki n…"
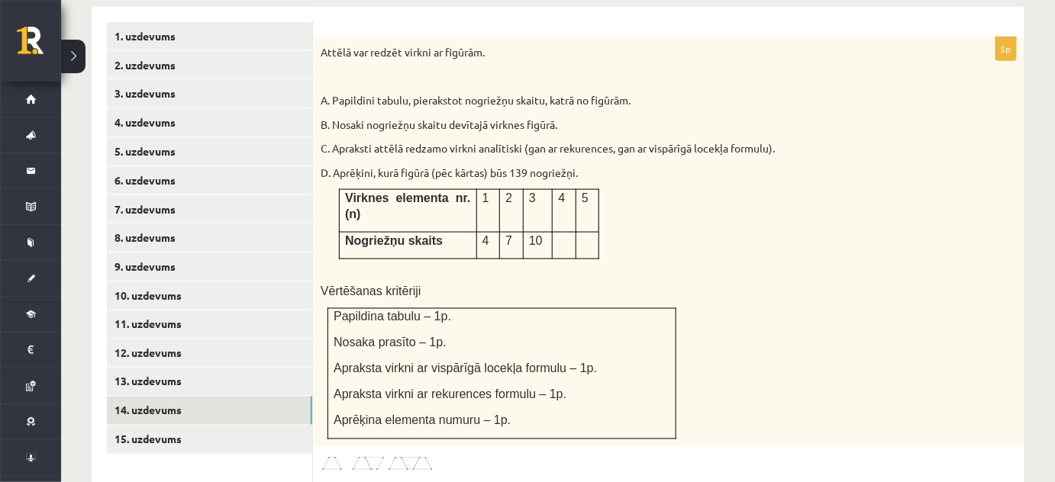
click at [763, 283] on p "Vērtēšanas kritēriji" at bounding box center [631, 291] width 620 height 16
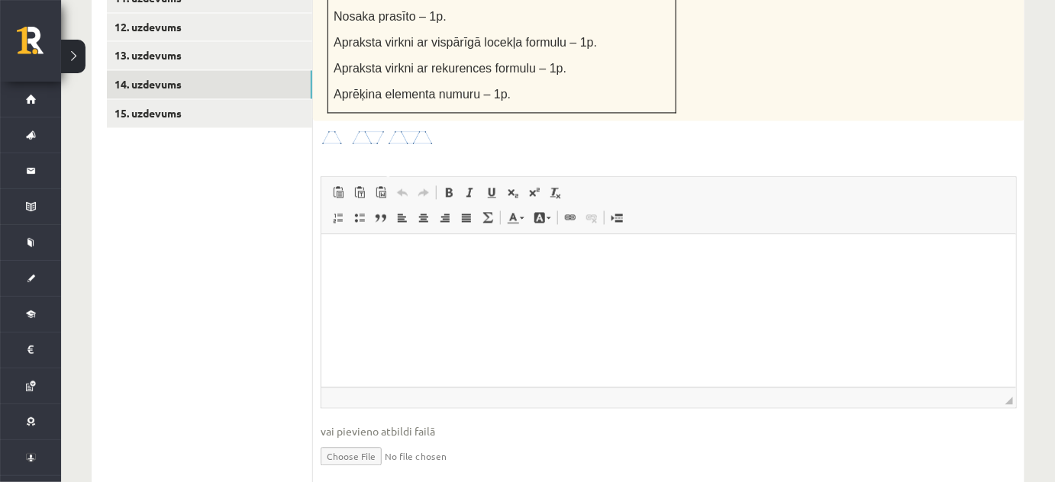
scroll to position [1004, 0]
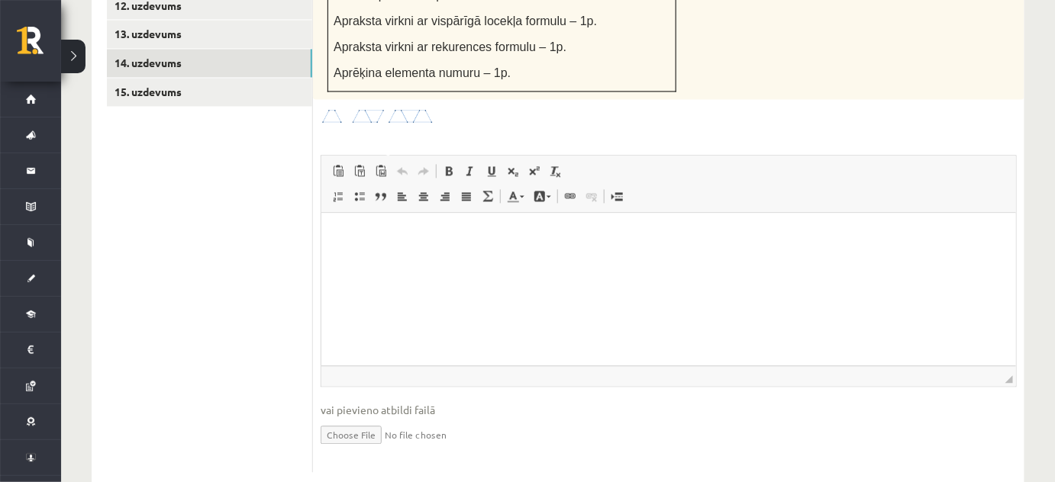
click at [373, 418] on input "file" at bounding box center [669, 433] width 696 height 31
click at [367, 418] on input "file" at bounding box center [669, 433] width 696 height 31
click at [366, 418] on input "file" at bounding box center [669, 433] width 696 height 31
type input "**********"
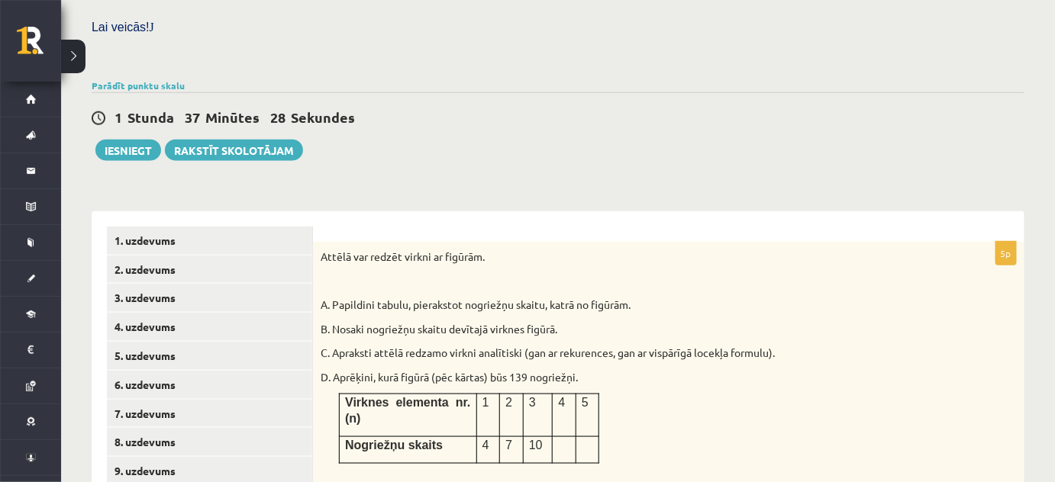
scroll to position [449, 0]
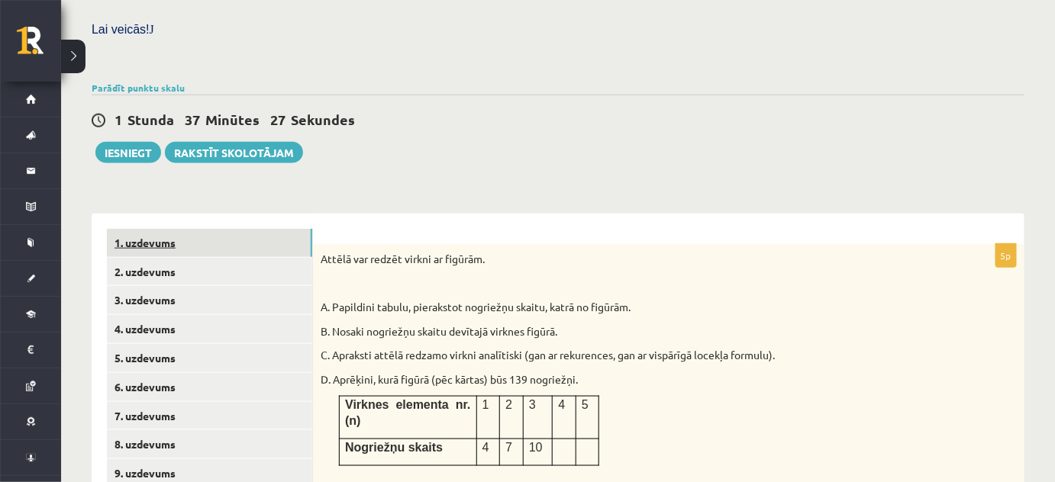
click at [185, 229] on link "1. uzdevums" at bounding box center [209, 243] width 205 height 28
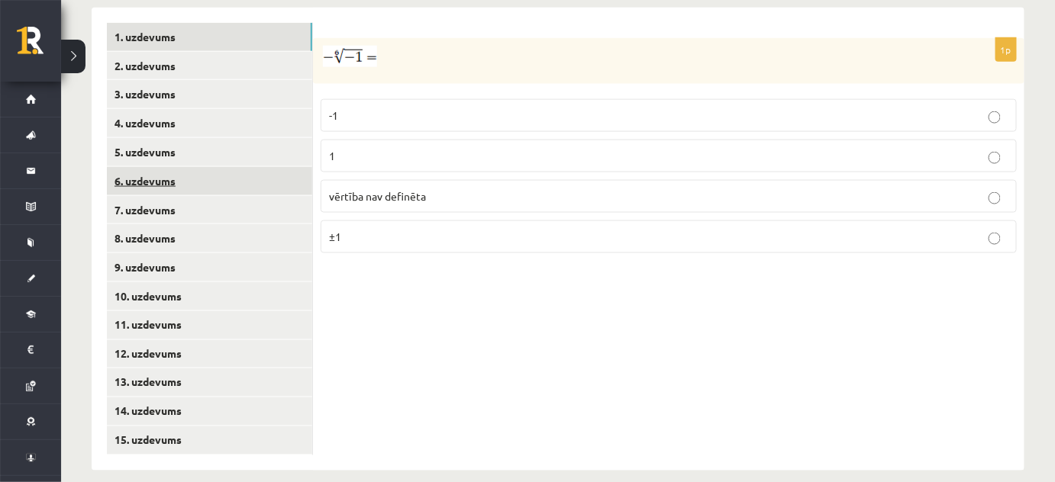
scroll to position [657, 0]
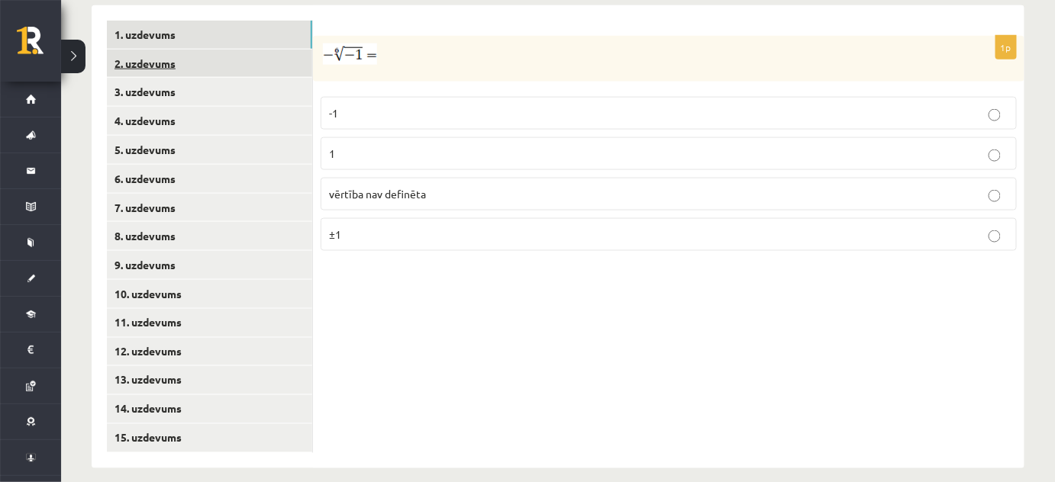
click at [185, 50] on link "2. uzdevums" at bounding box center [209, 64] width 205 height 28
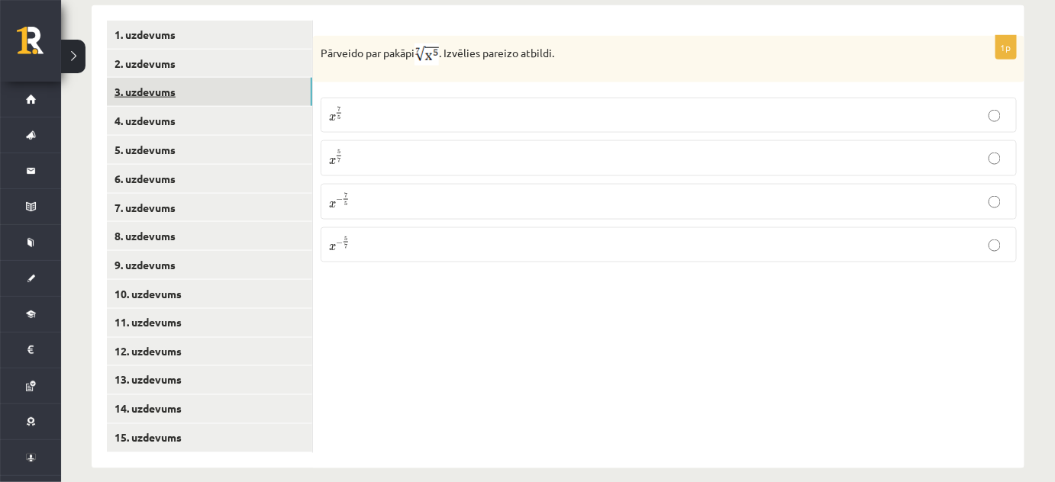
click at [199, 78] on link "3. uzdevums" at bounding box center [209, 92] width 205 height 28
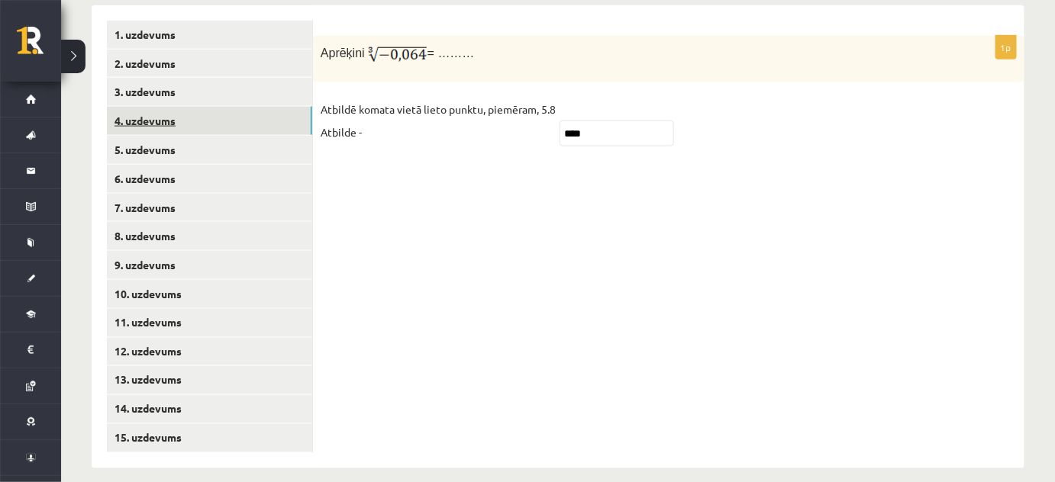
click at [195, 107] on link "4. uzdevums" at bounding box center [209, 121] width 205 height 28
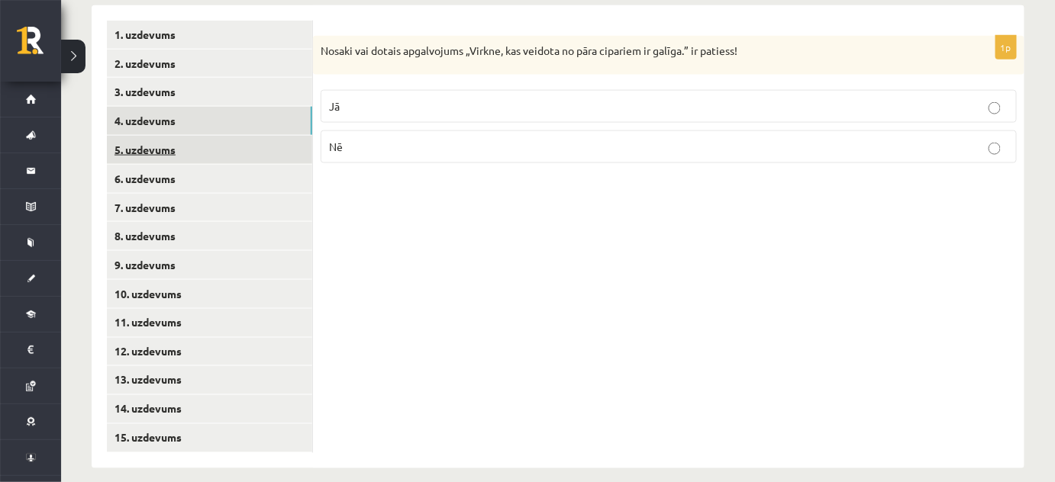
click at [195, 136] on link "5. uzdevums" at bounding box center [209, 150] width 205 height 28
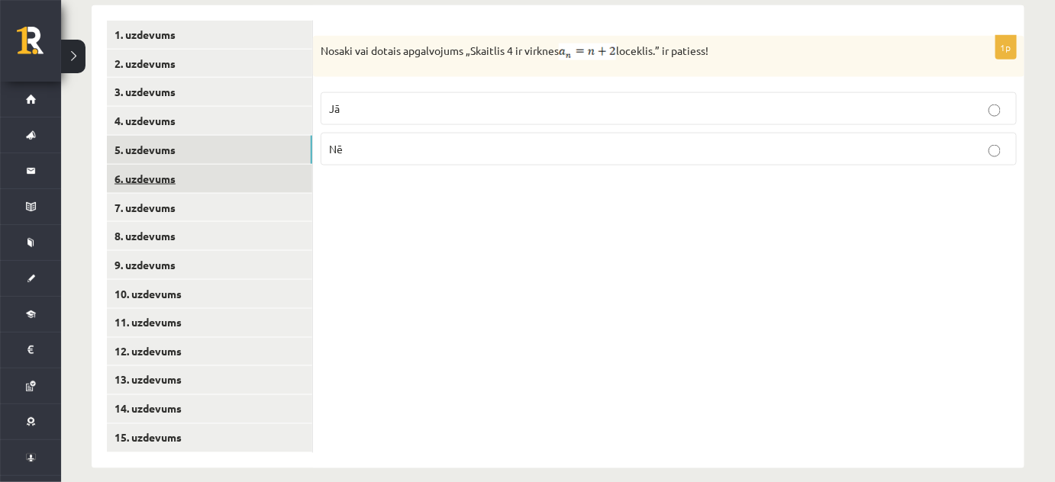
click at [185, 165] on link "6. uzdevums" at bounding box center [209, 179] width 205 height 28
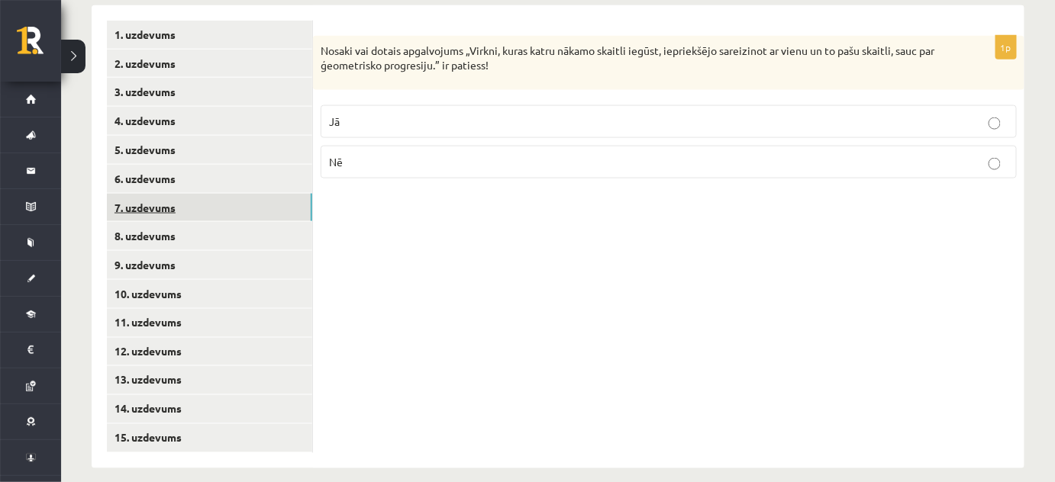
click at [179, 194] on link "7. uzdevums" at bounding box center [209, 208] width 205 height 28
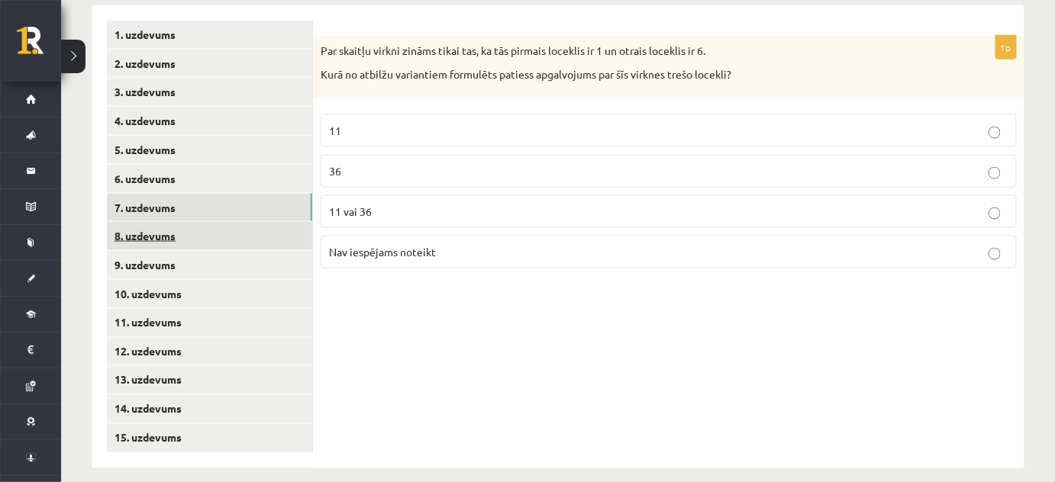
click at [169, 222] on link "8. uzdevums" at bounding box center [209, 236] width 205 height 28
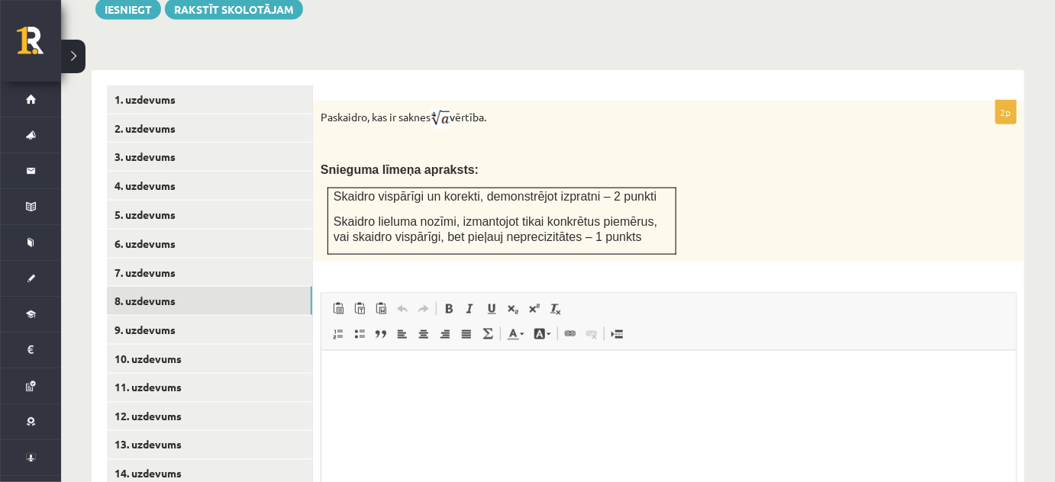
scroll to position [588, 0]
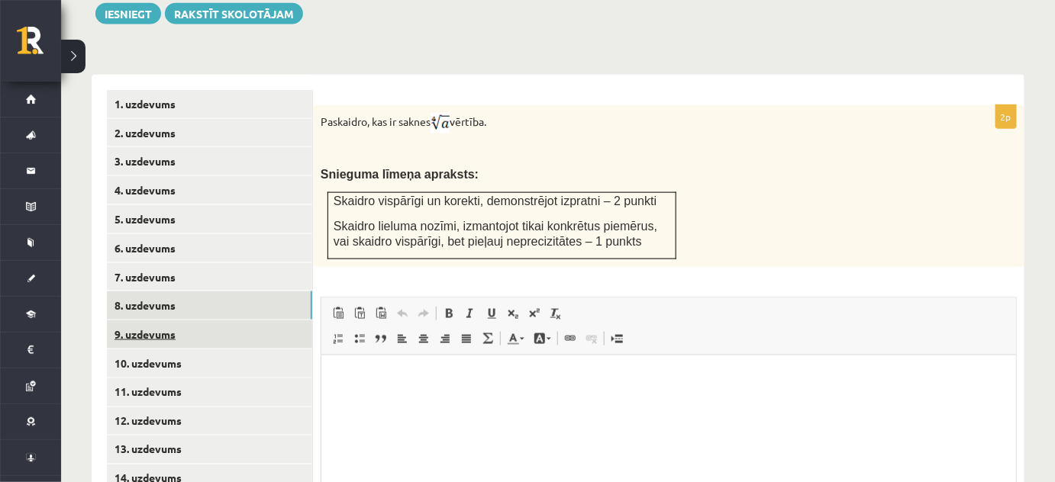
click at [231, 321] on link "9. uzdevums" at bounding box center [209, 335] width 205 height 28
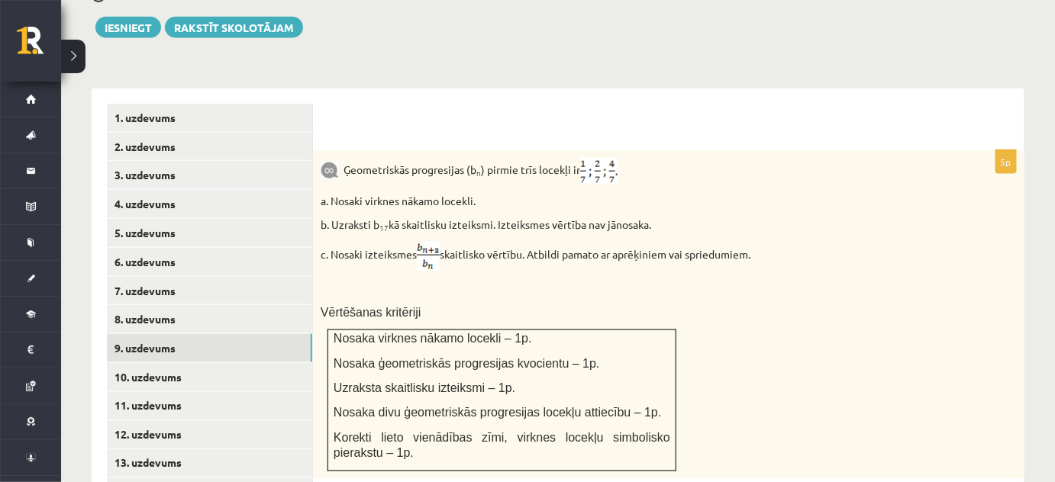
scroll to position [657, 0]
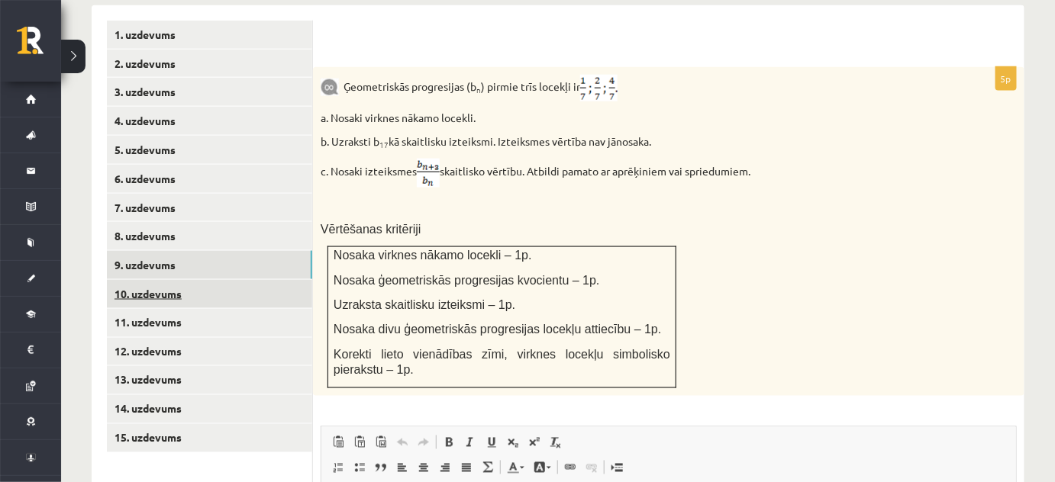
click at [242, 280] on link "10. uzdevums" at bounding box center [209, 294] width 205 height 28
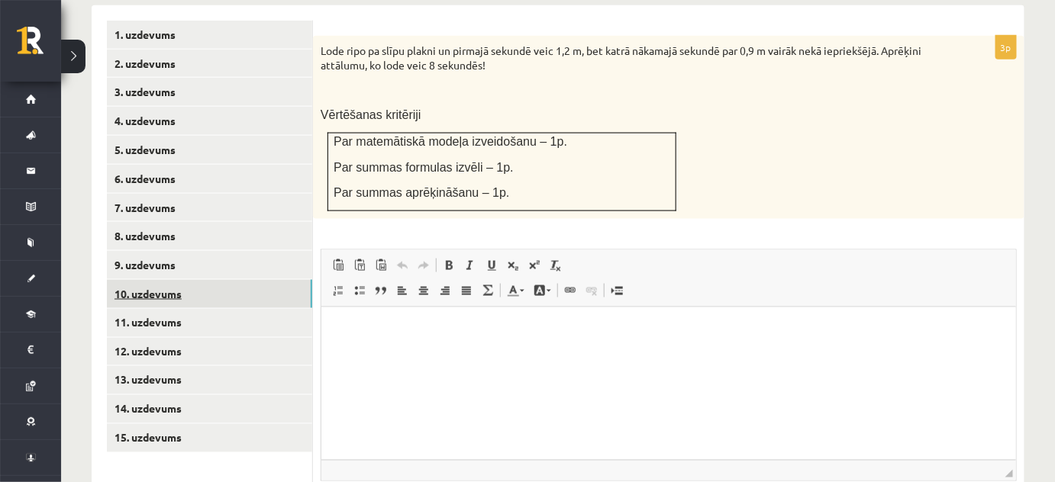
scroll to position [0, 0]
click at [234, 309] on link "11. uzdevums" at bounding box center [209, 323] width 205 height 28
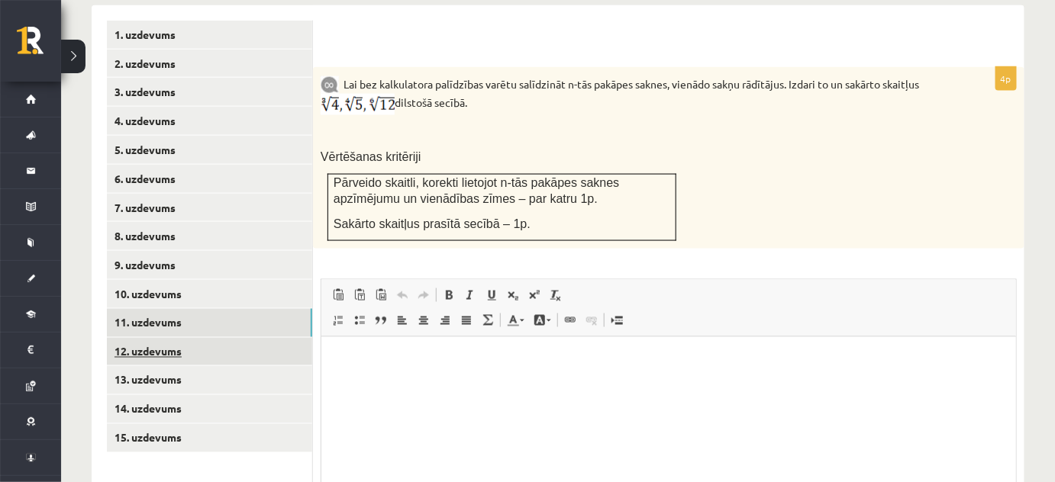
click at [221, 338] on link "12. uzdevums" at bounding box center [209, 352] width 205 height 28
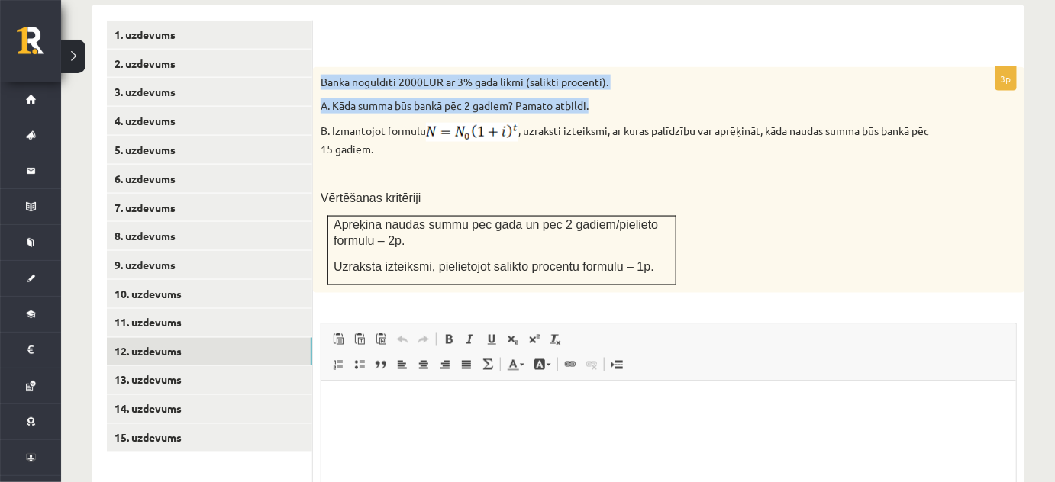
drag, startPoint x: 321, startPoint y: 63, endPoint x: 608, endPoint y: 87, distance: 288.1
click at [608, 87] on div "Bankā noguldīti 2000EUR ar 3% gada likmi (salikti procenti). A. Kāda summa būs …" at bounding box center [668, 180] width 711 height 226
copy div "Bankā noguldīti 2000EUR ar 3% gada likmi (salikti procenti). A. Kāda summa būs …"
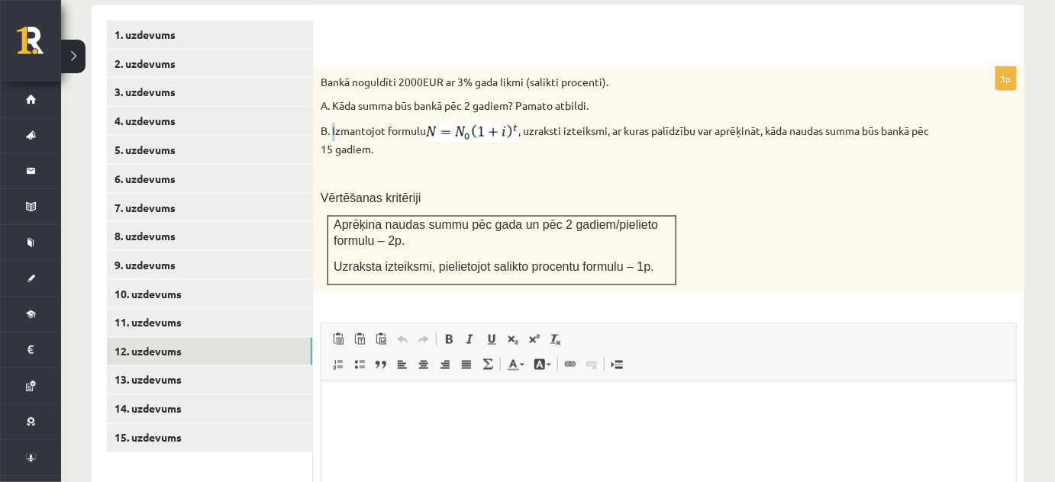
drag, startPoint x: 331, startPoint y: 113, endPoint x: 341, endPoint y: 115, distance: 10.2
click at [334, 123] on p "B. Izmantojot formulu , uzraksti izteiksmi, ar kuras palīdzību var aprēķināt, k…" at bounding box center [631, 140] width 620 height 34
click at [455, 190] on p "Vērtēšanas kritēriji" at bounding box center [631, 198] width 620 height 16
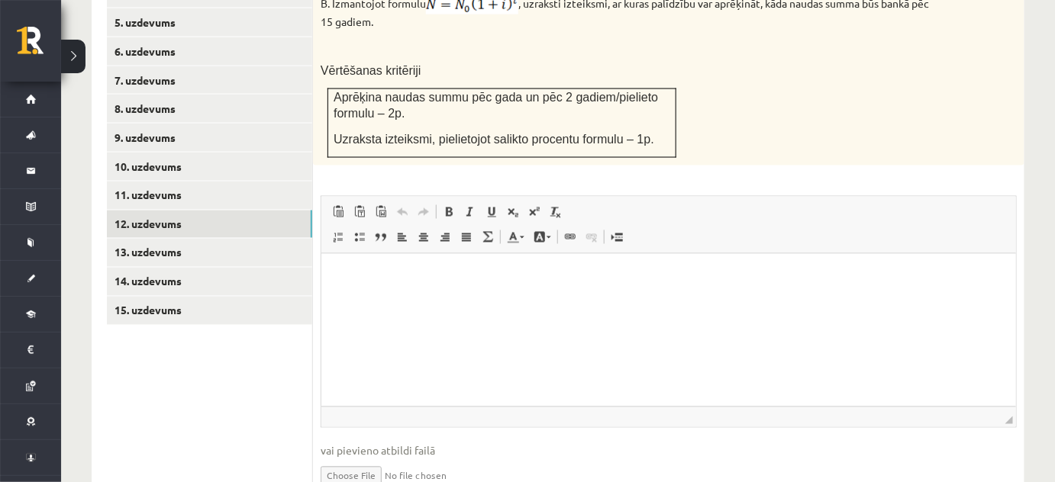
scroll to position [843, 0]
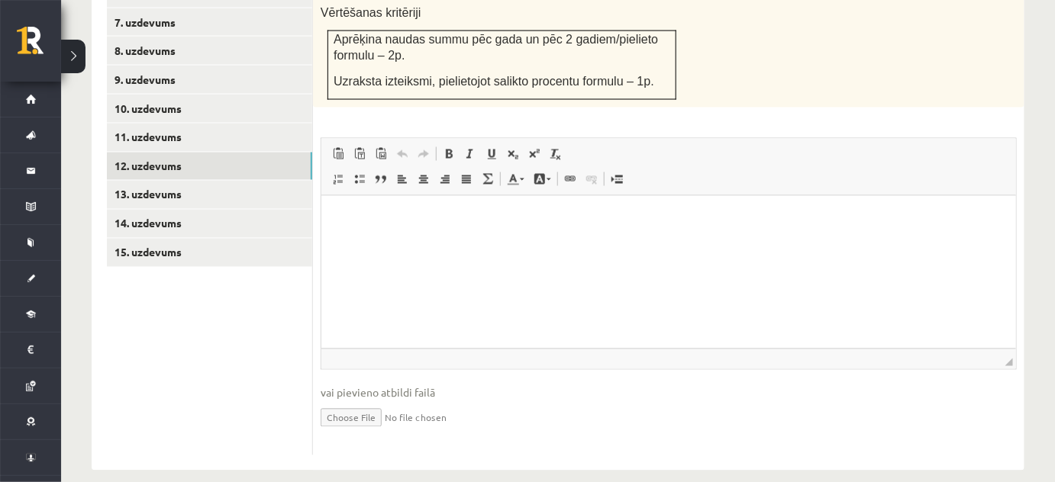
click at [347, 402] on input "file" at bounding box center [669, 417] width 696 height 31
type input "**********"
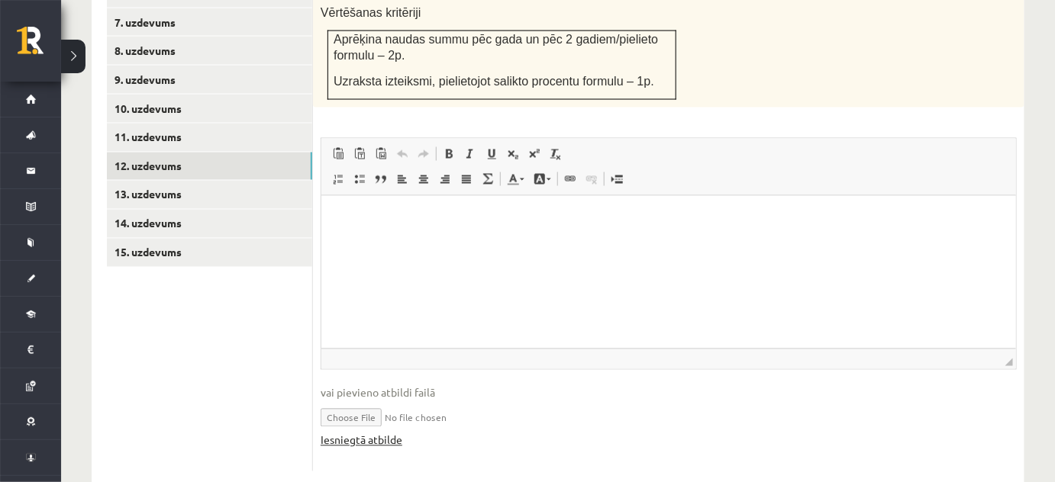
click at [372, 433] on link "Iesniegtā atbilde" at bounding box center [362, 441] width 82 height 16
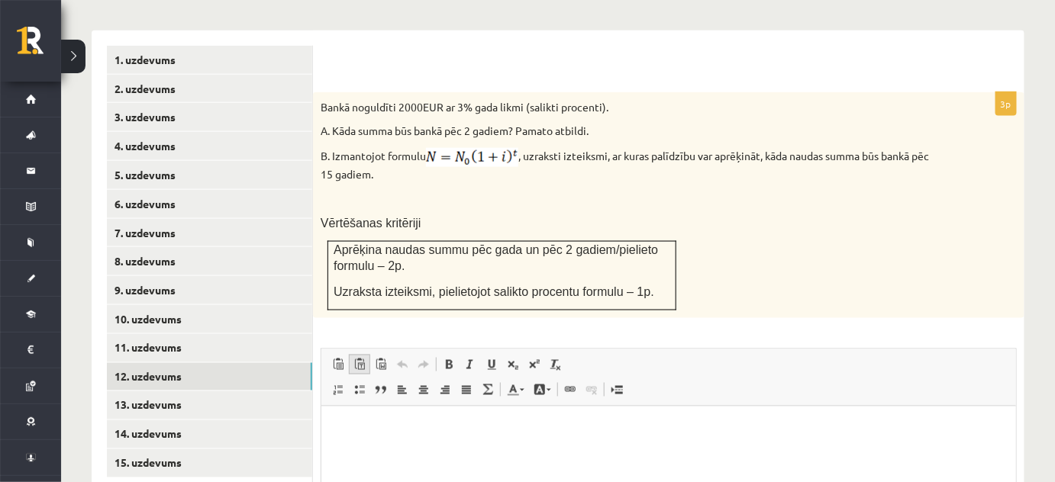
scroll to position [634, 0]
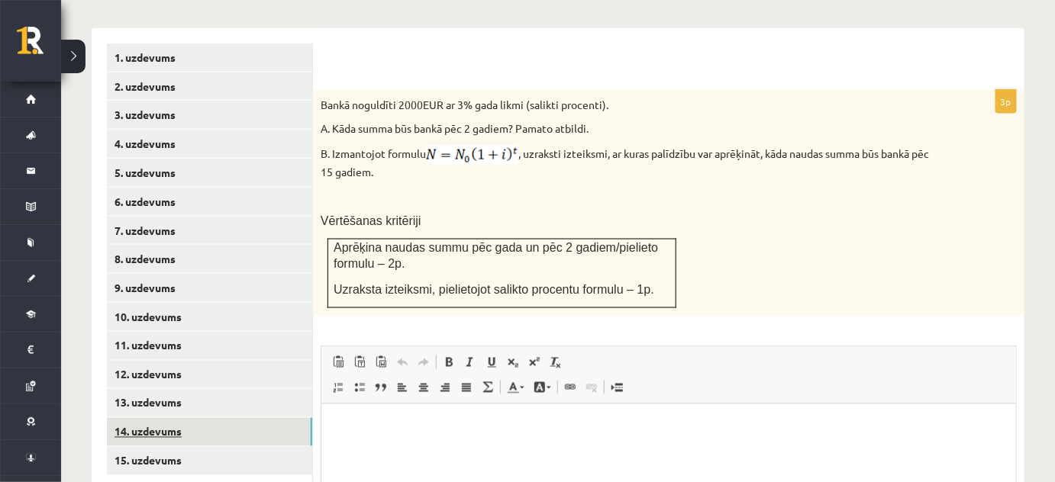
click at [185, 418] on link "14. uzdevums" at bounding box center [209, 432] width 205 height 28
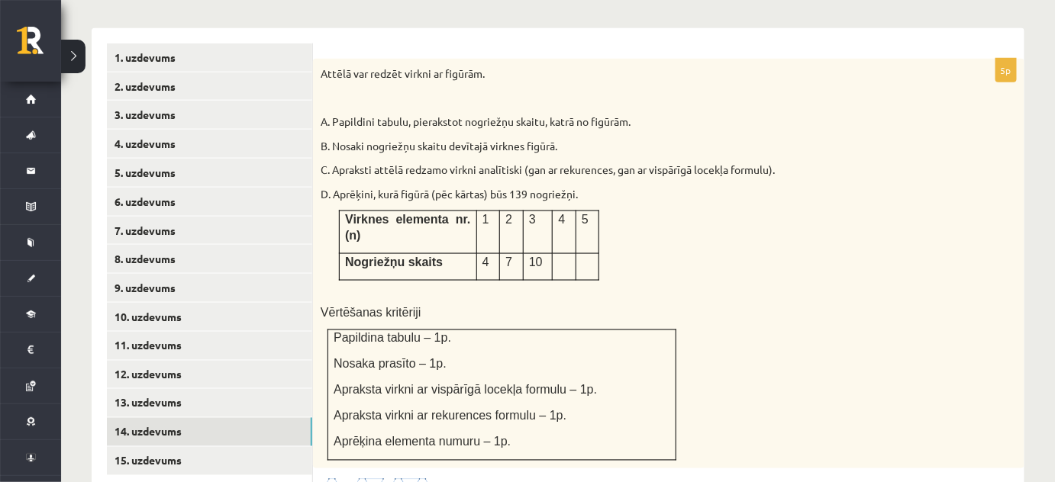
scroll to position [0, 0]
click at [198, 390] on link "13. uzdevums" at bounding box center [209, 403] width 205 height 28
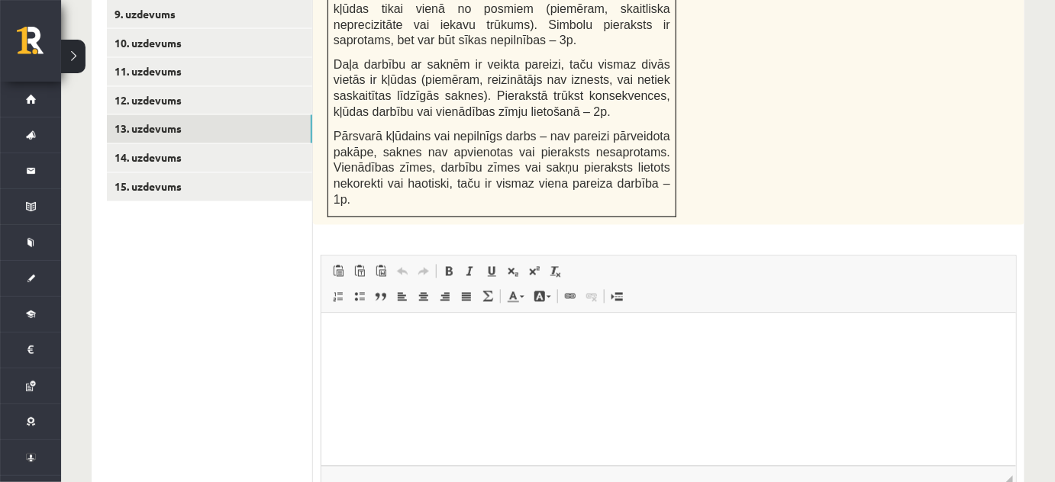
scroll to position [981, 0]
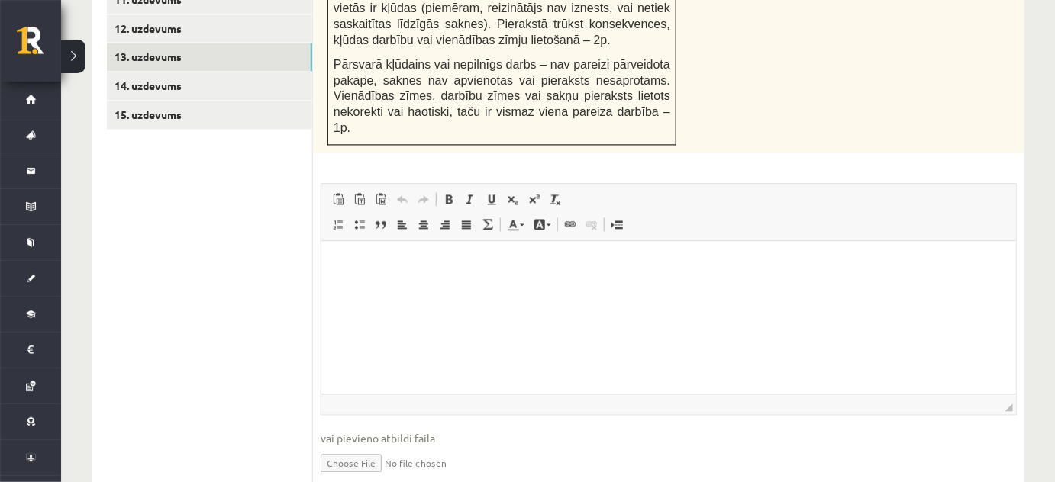
click at [370, 447] on input "file" at bounding box center [669, 462] width 696 height 31
type input "**********"
click at [363, 478] on link "Iesniegtā atbilde" at bounding box center [362, 486] width 82 height 16
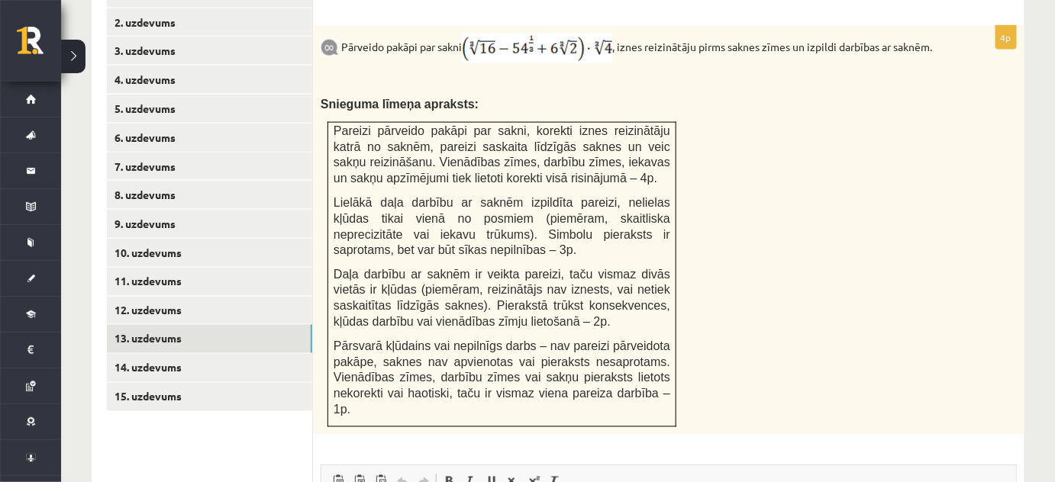
scroll to position [704, 0]
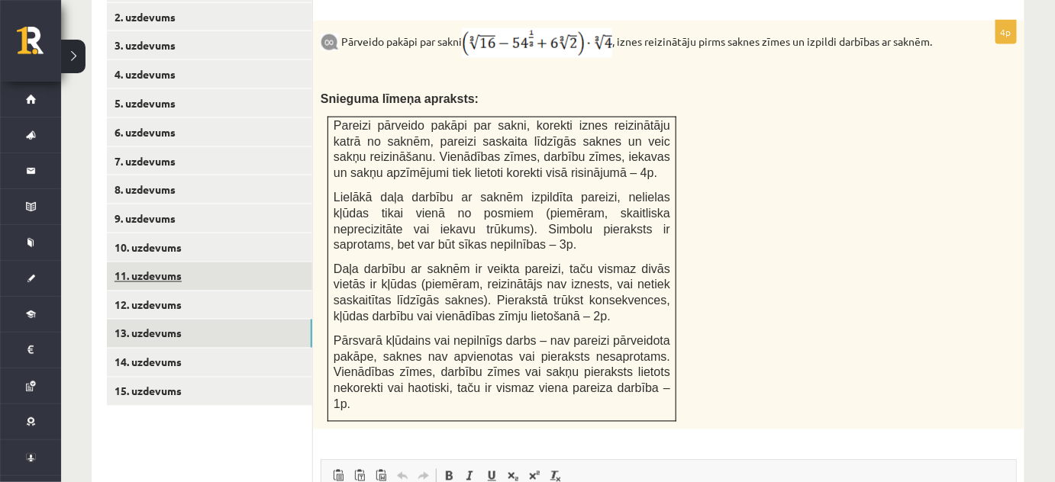
click at [190, 263] on link "11. uzdevums" at bounding box center [209, 277] width 205 height 28
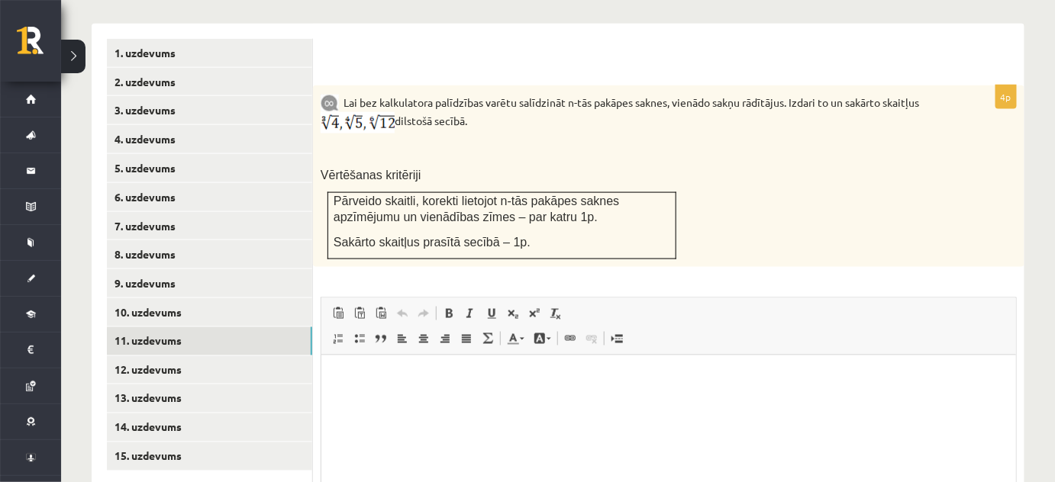
scroll to position [634, 0]
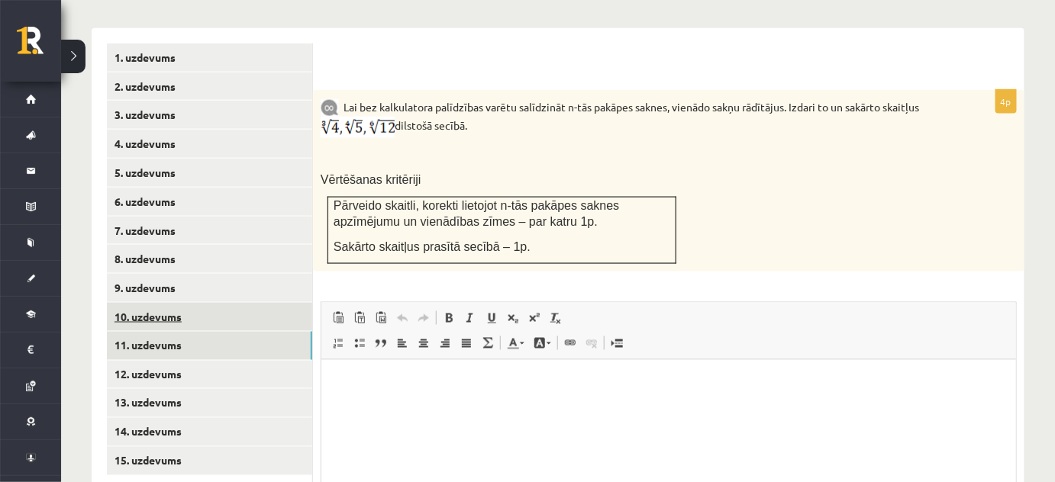
click at [242, 303] on link "10. uzdevums" at bounding box center [209, 317] width 205 height 28
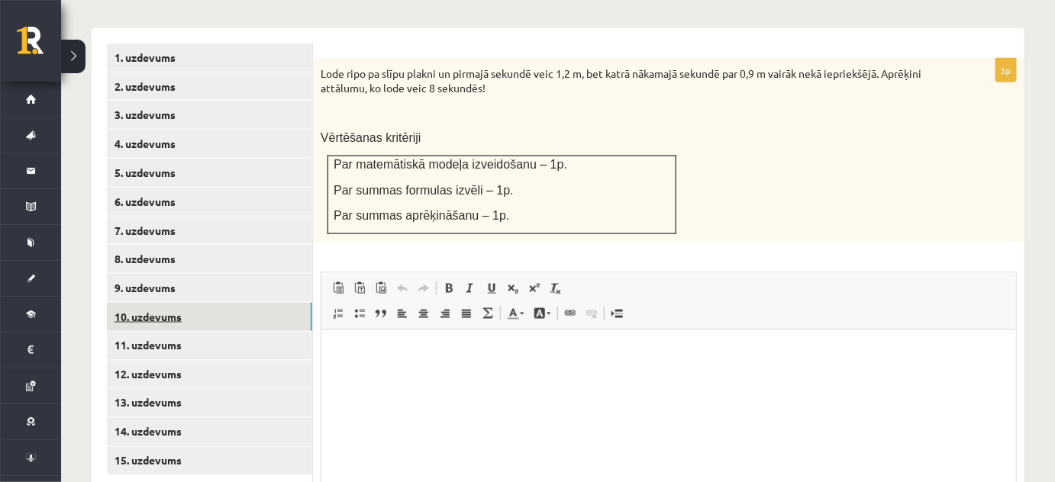
scroll to position [0, 0]
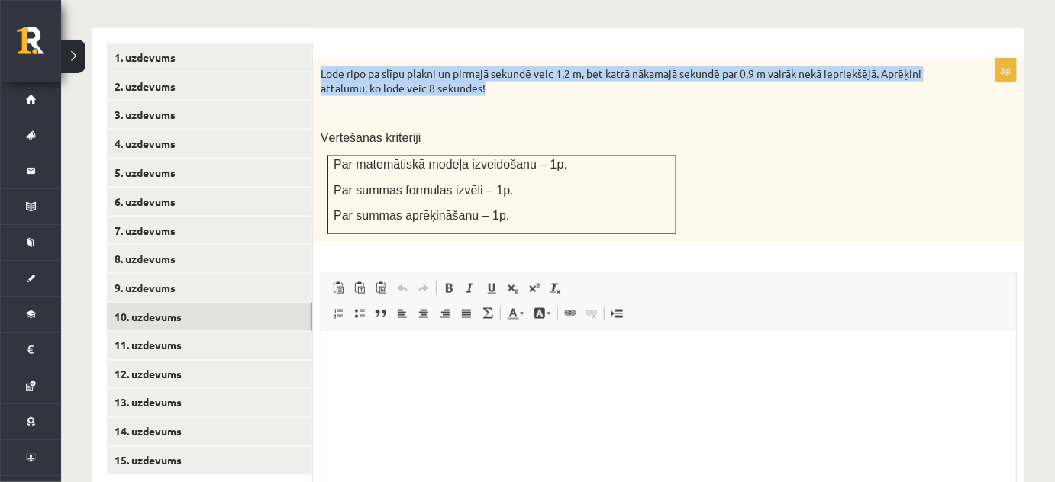
drag, startPoint x: 322, startPoint y: 63, endPoint x: 496, endPoint y: 70, distance: 174.2
click at [496, 70] on p "Lode ripo pa slīpu plakni un pirmajā sekundē veic 1,2 m, bet katrā nākamajā sek…" at bounding box center [631, 81] width 620 height 30
copy p "Lode ripo pa slīpu plakni un pirmajā sekundē veic 1,2 m, bet katrā nākamajā sek…"
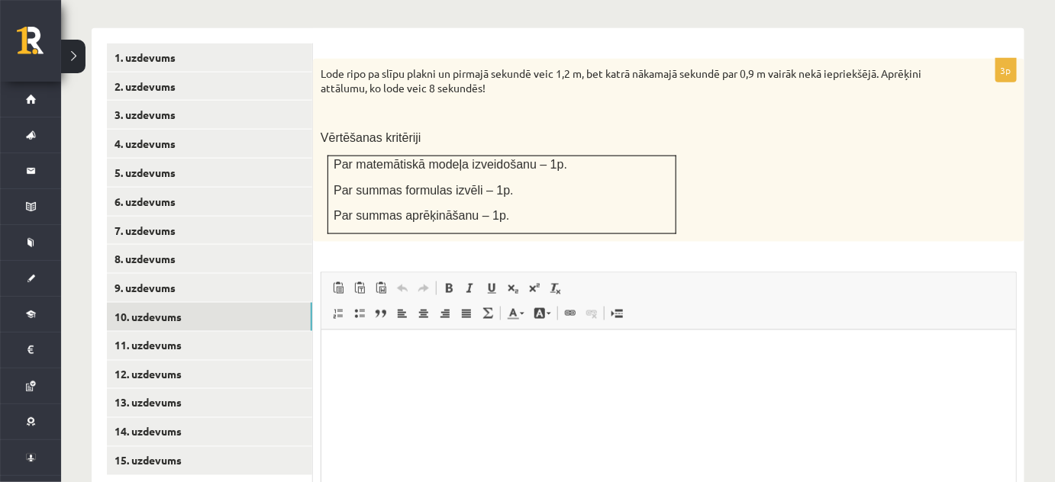
click at [727, 131] on div "Lode ripo pa slīpu plakni un pirmajā sekundē veic 1,2 m, bet katrā nākamajā sek…" at bounding box center [668, 150] width 711 height 183
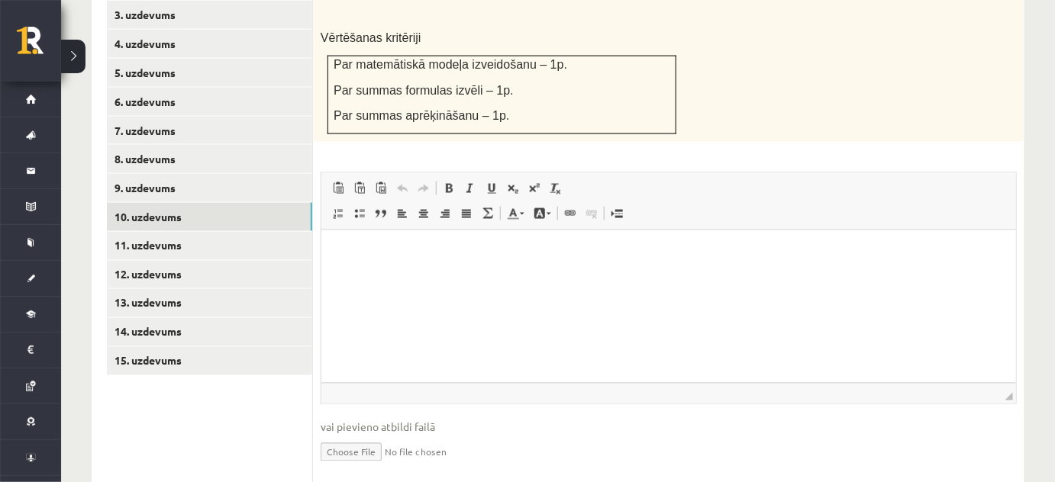
scroll to position [769, 0]
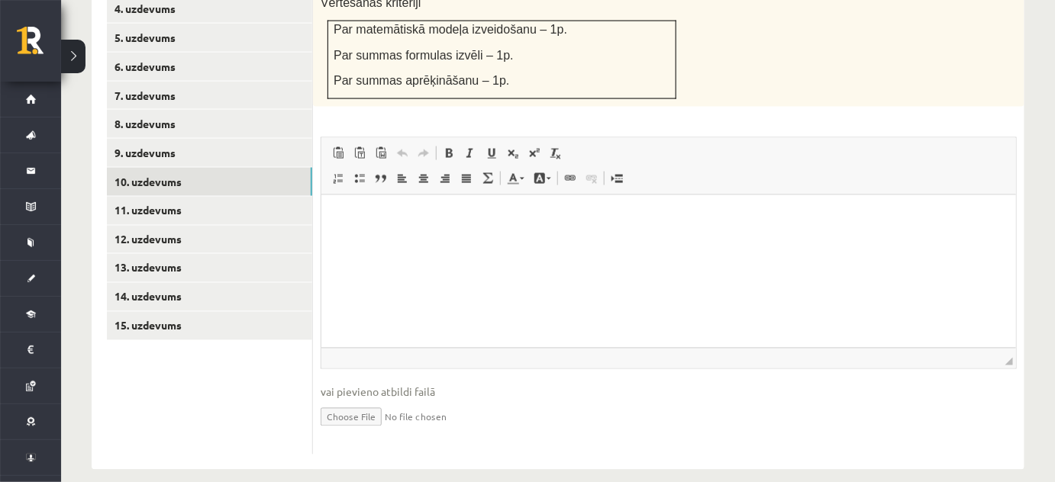
click at [362, 408] on input "file" at bounding box center [669, 416] width 696 height 31
type input "**********"
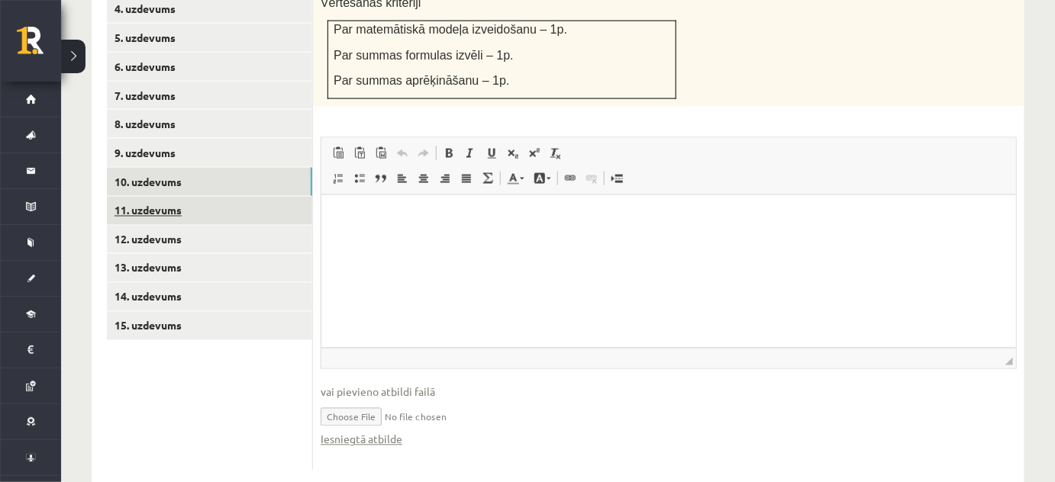
click at [224, 197] on link "11. uzdevums" at bounding box center [209, 211] width 205 height 28
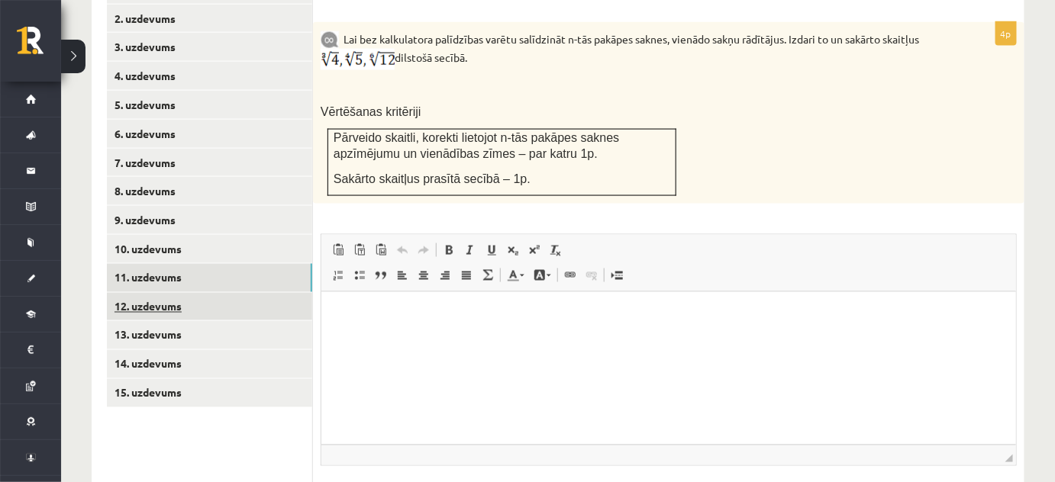
scroll to position [700, 0]
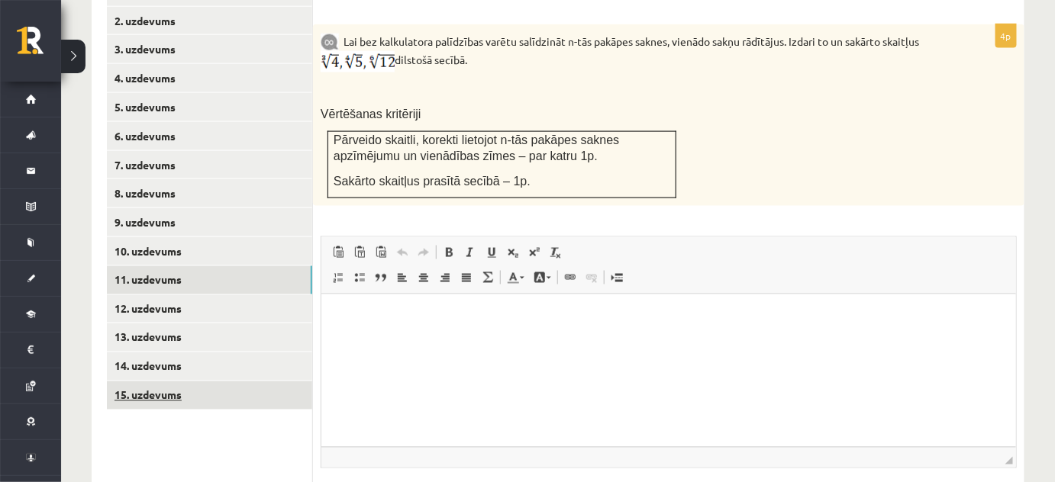
click at [208, 382] on link "15. uzdevums" at bounding box center [209, 396] width 205 height 28
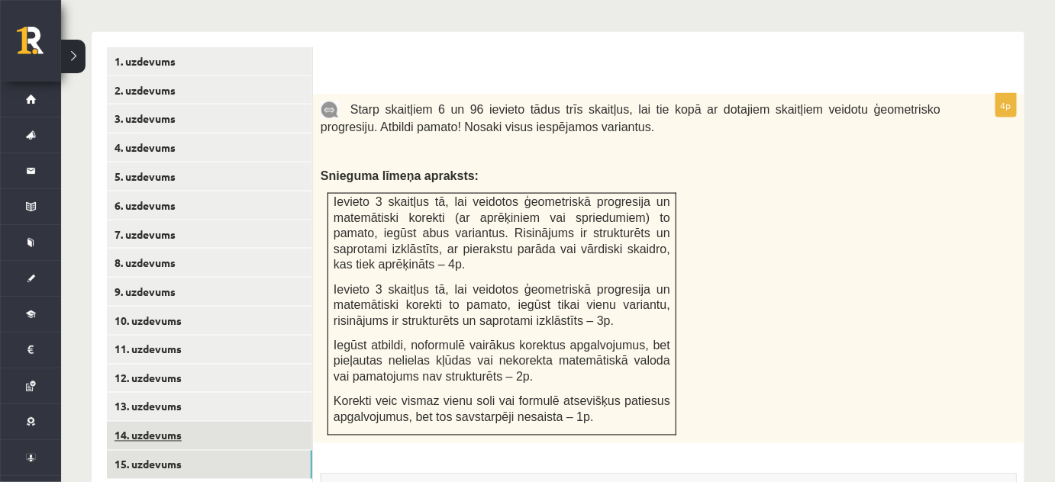
scroll to position [0, 0]
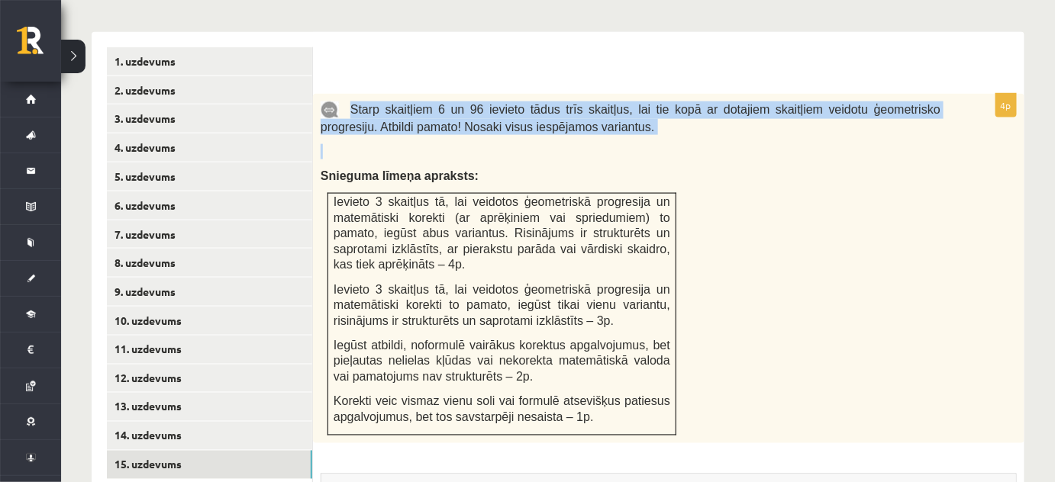
drag, startPoint x: 350, startPoint y: 85, endPoint x: 600, endPoint y: 118, distance: 252.5
click at [600, 118] on div "Starp skaitļiem 6 un 96 ievieto tādus trīs skaitļus, lai tie kopā ar dotajiem s…" at bounding box center [668, 269] width 711 height 350
copy div "Starp skaitļiem 6 un 96 ievieto tādus trīs skaitļus, lai tie kopā ar dotajiem s…"
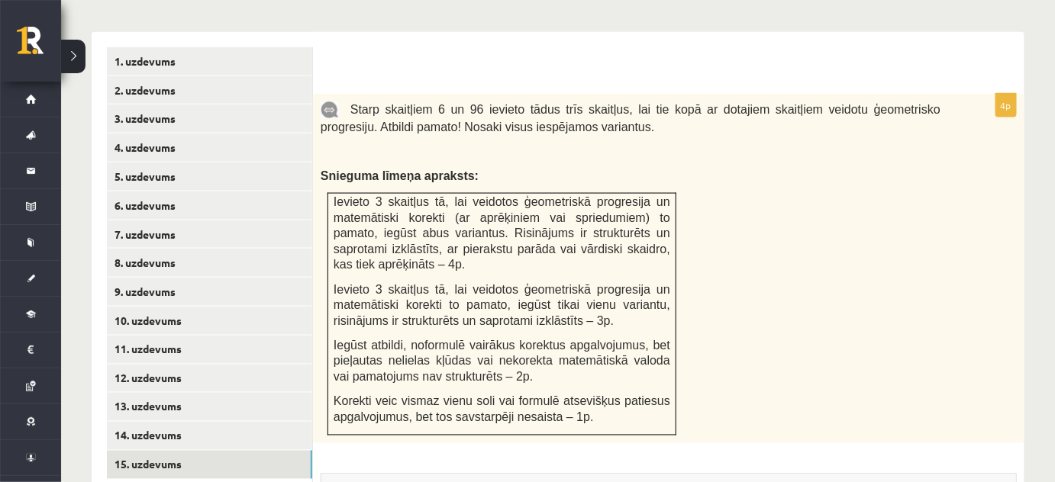
click at [853, 298] on div "Starp skaitļiem 6 un 96 ievieto tādus trīs skaitļus, lai tie kopā ar dotajiem s…" at bounding box center [668, 269] width 711 height 350
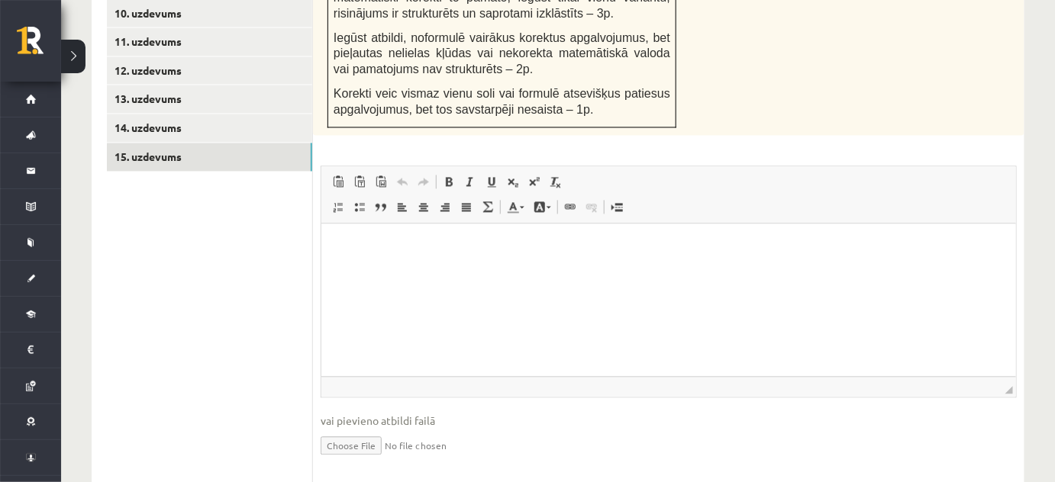
scroll to position [966, 0]
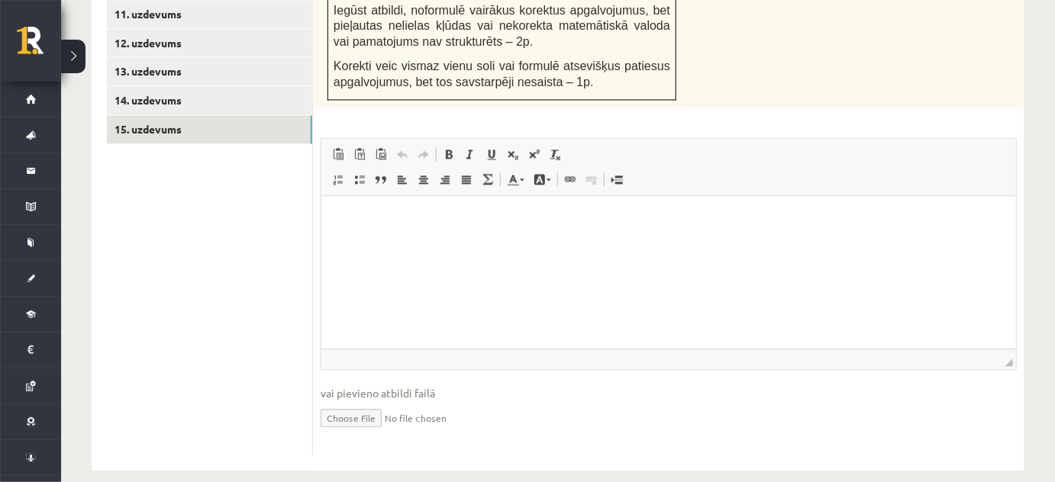
click at [374, 402] on input "file" at bounding box center [669, 417] width 696 height 31
type input "**********"
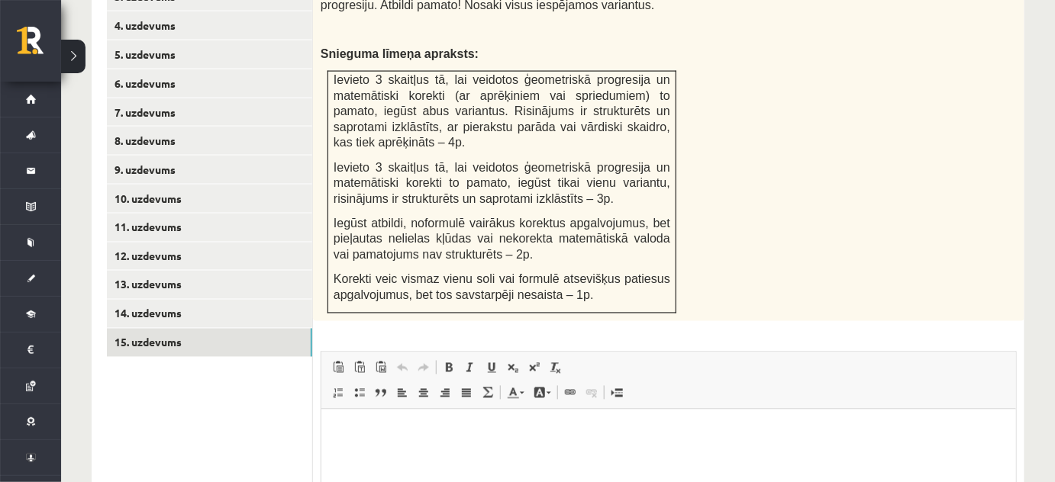
scroll to position [757, 0]
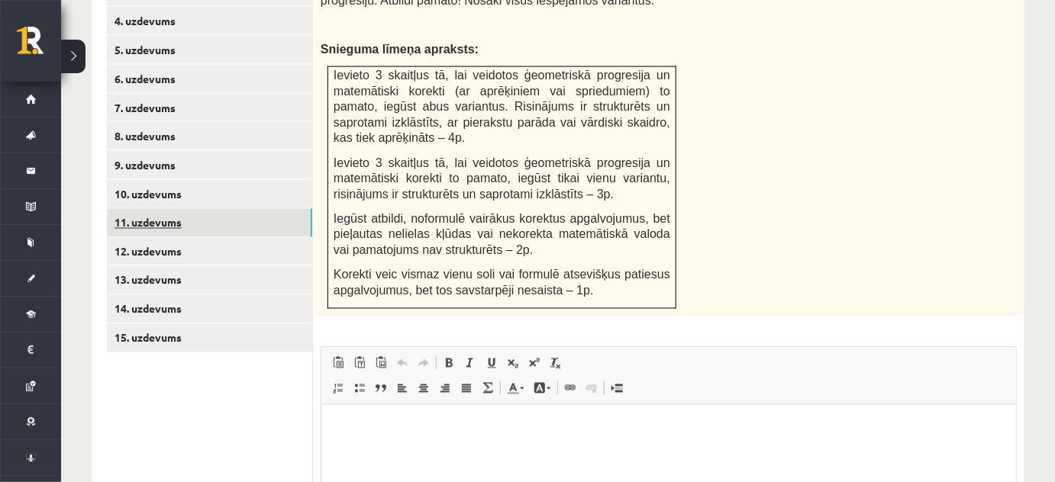
click at [187, 209] on link "11. uzdevums" at bounding box center [209, 223] width 205 height 28
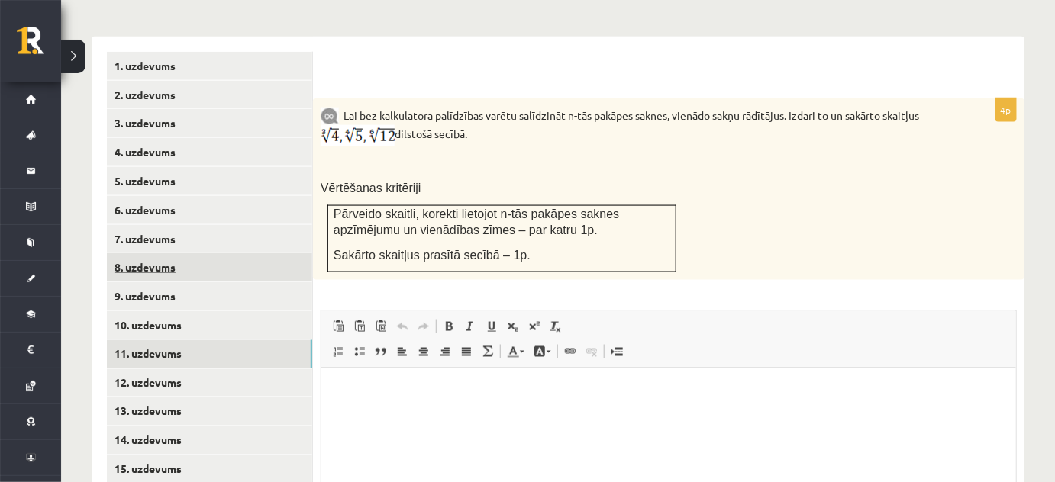
scroll to position [550, 0]
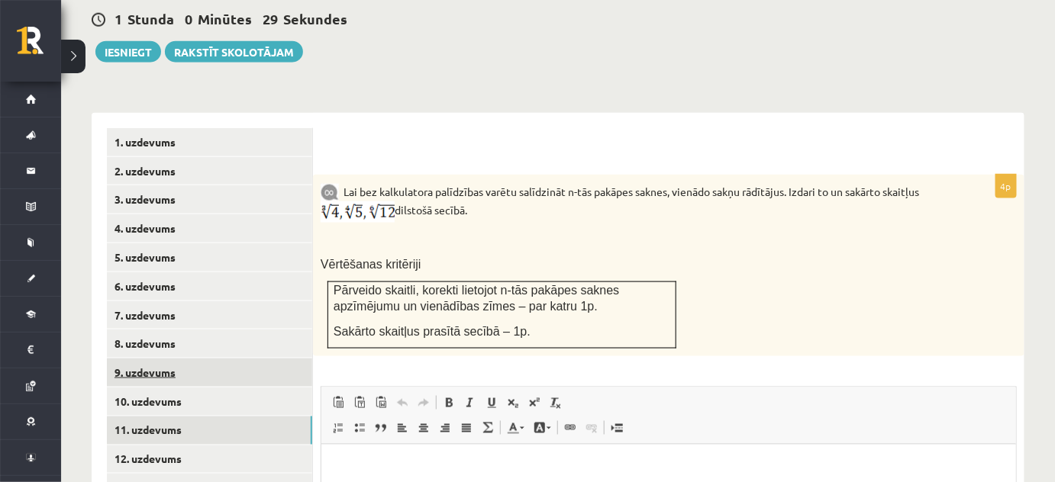
click at [167, 359] on link "9. uzdevums" at bounding box center [209, 373] width 205 height 28
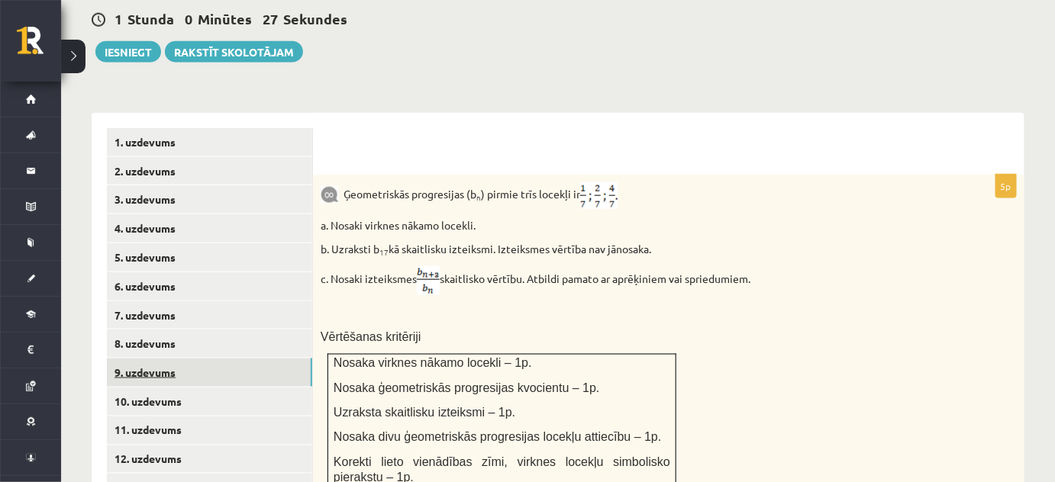
scroll to position [0, 0]
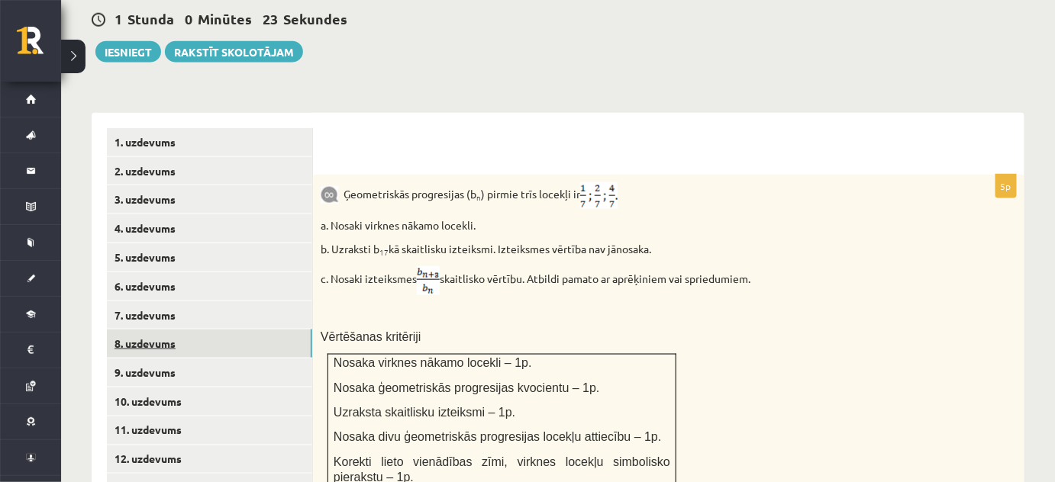
click at [180, 335] on link "8. uzdevums" at bounding box center [209, 344] width 205 height 28
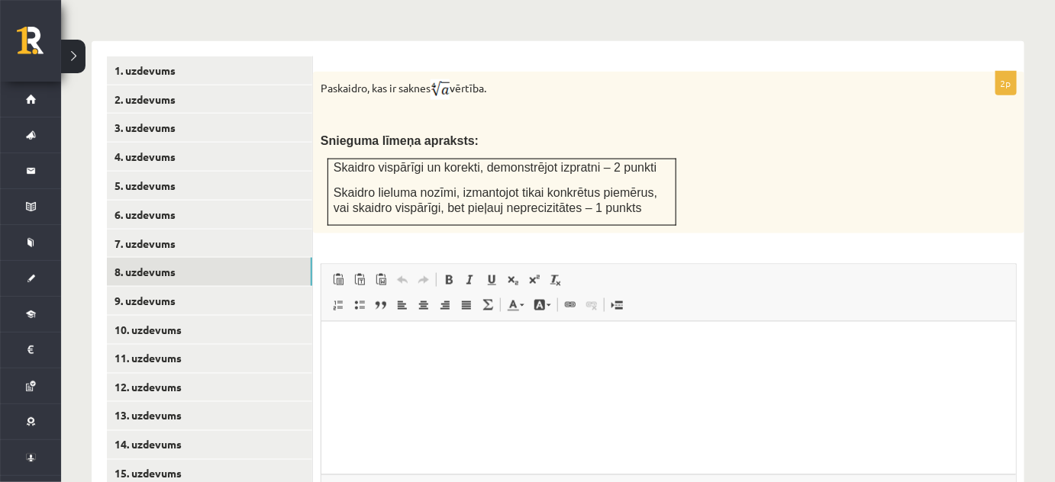
scroll to position [688, 0]
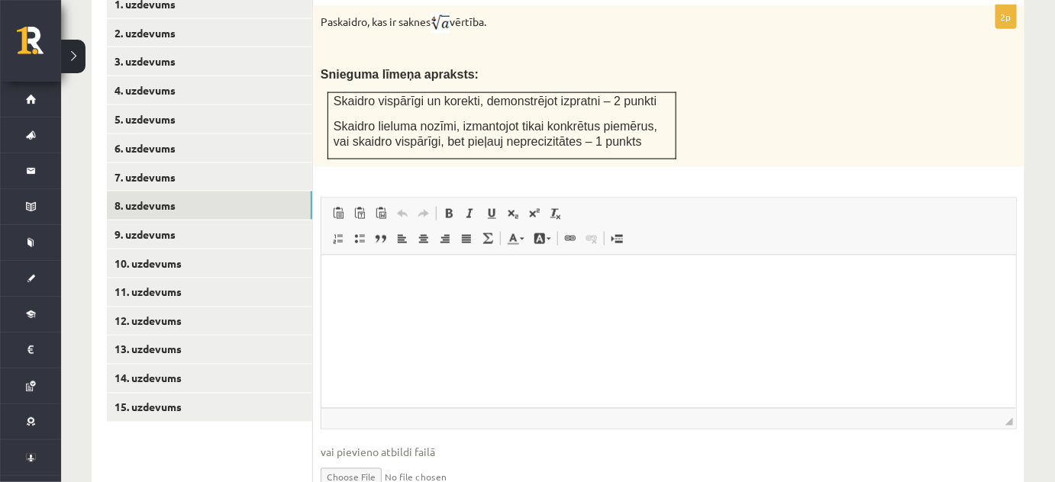
click at [382, 269] on html at bounding box center [668, 278] width 695 height 47
click at [354, 278] on p "**********" at bounding box center [668, 278] width 665 height 16
click at [358, 277] on p "**********" at bounding box center [668, 278] width 665 height 16
click at [488, 281] on p "**********" at bounding box center [668, 278] width 665 height 16
click at [498, 281] on p "**********" at bounding box center [668, 278] width 665 height 16
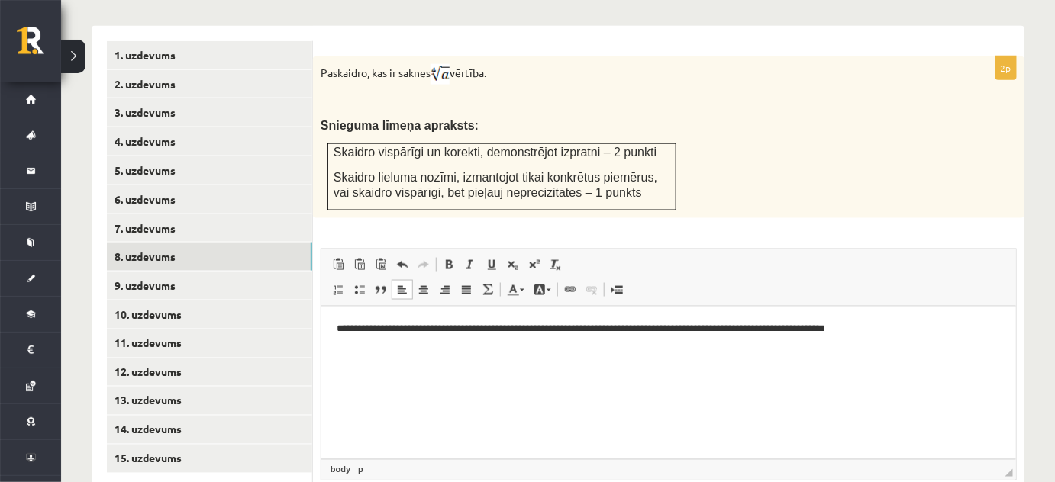
scroll to position [608, 0]
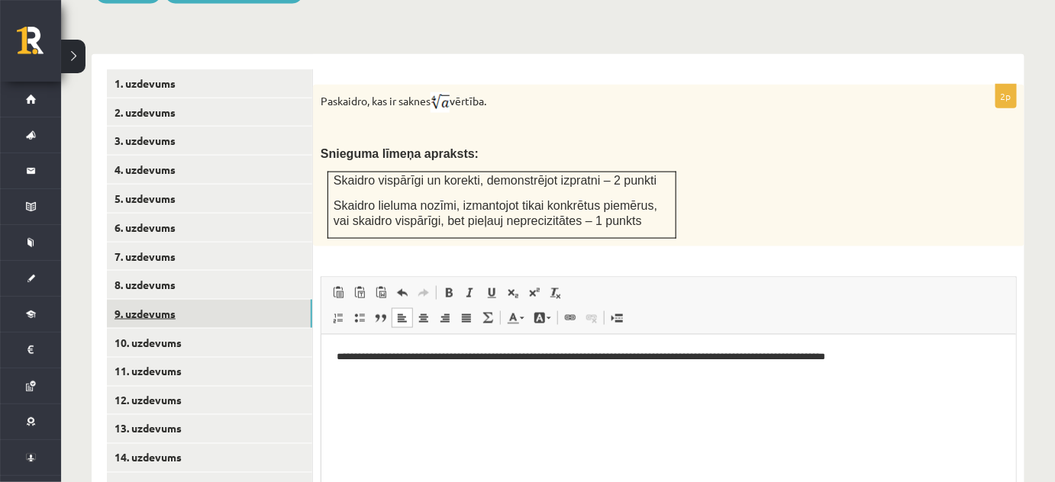
click at [267, 304] on link "9. uzdevums" at bounding box center [209, 314] width 205 height 28
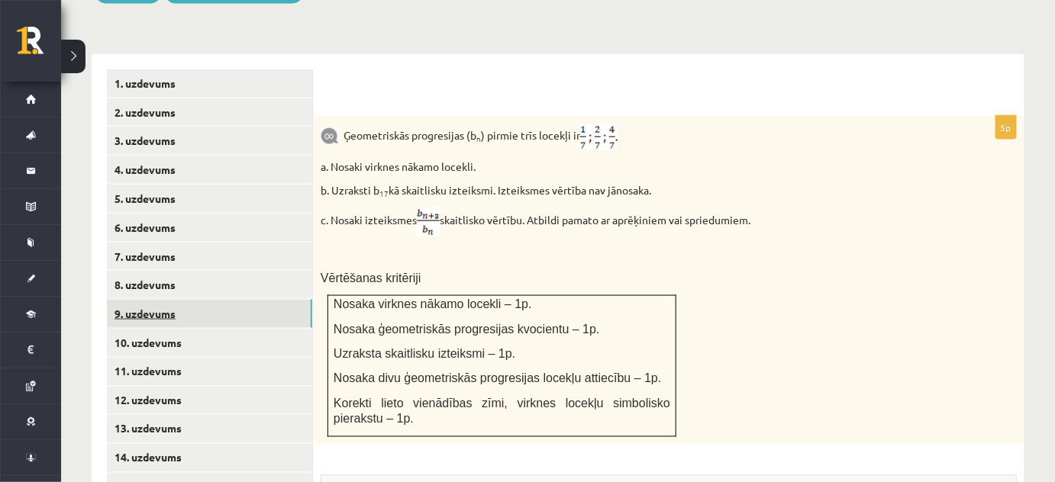
scroll to position [0, 0]
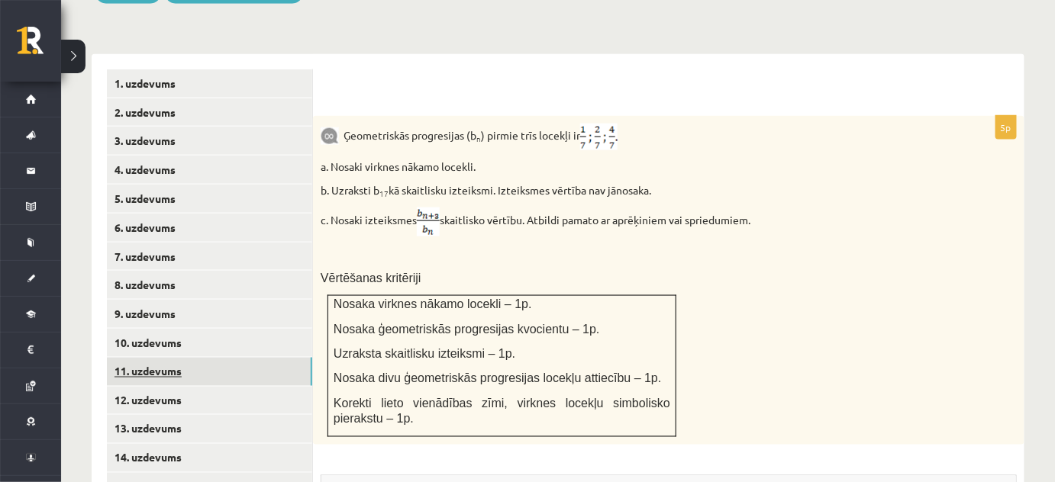
click at [185, 358] on link "11. uzdevums" at bounding box center [209, 372] width 205 height 28
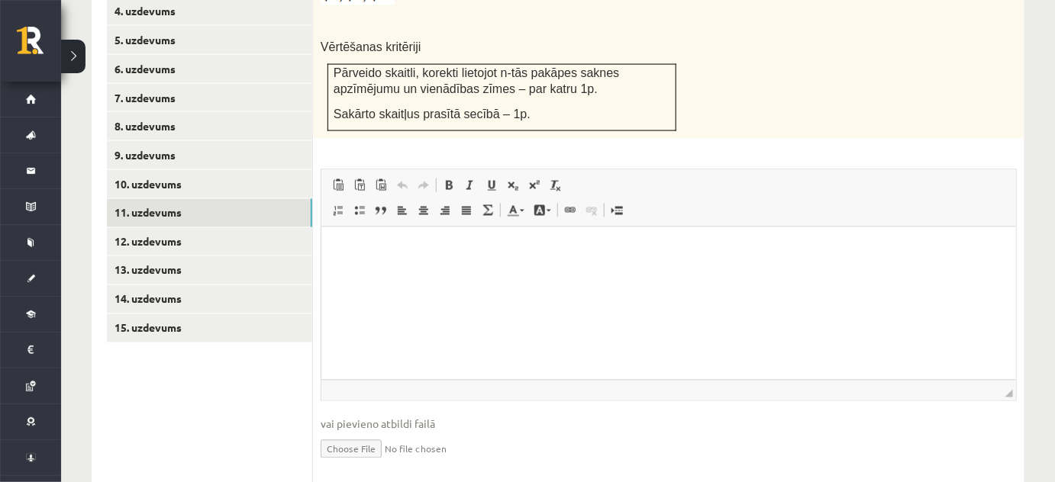
scroll to position [798, 0]
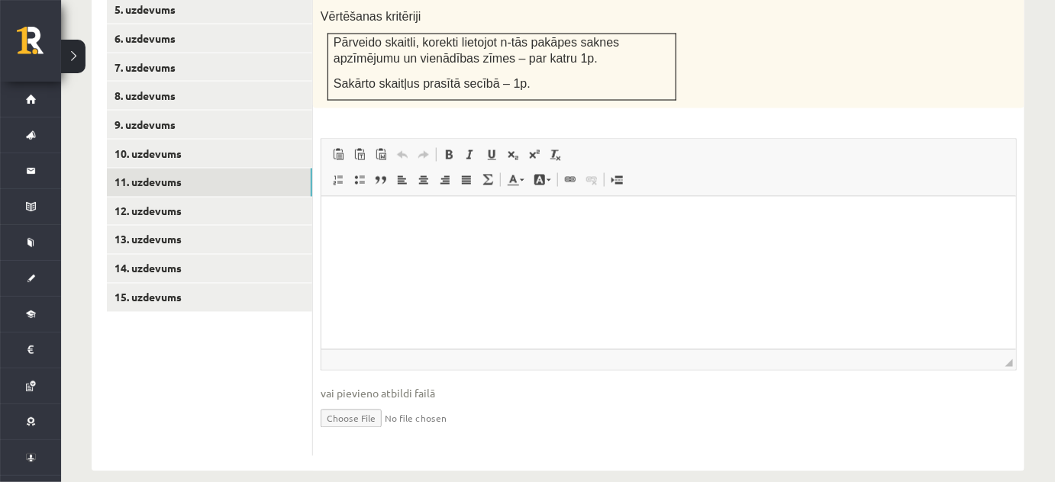
click at [367, 402] on input "file" at bounding box center [669, 417] width 696 height 31
type input "**********"
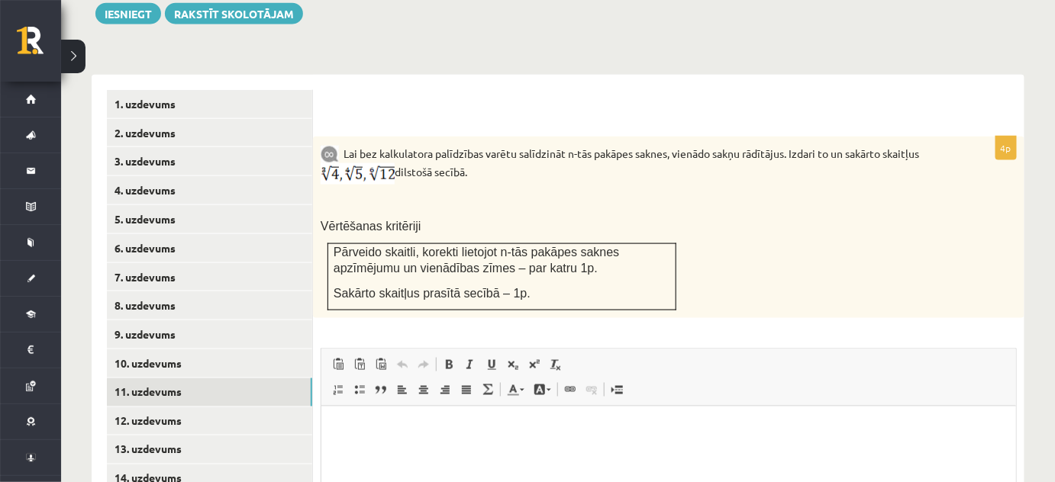
scroll to position [590, 0]
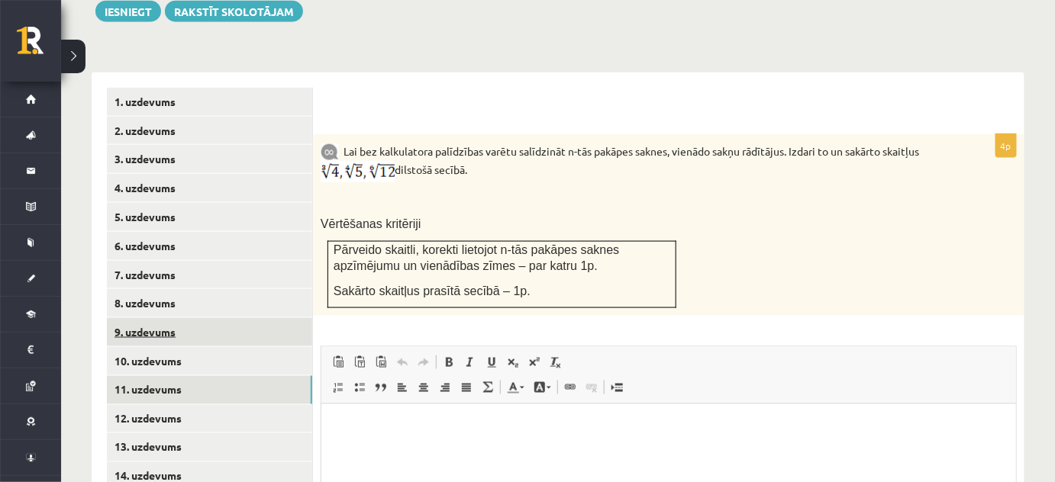
click at [273, 318] on link "9. uzdevums" at bounding box center [209, 332] width 205 height 28
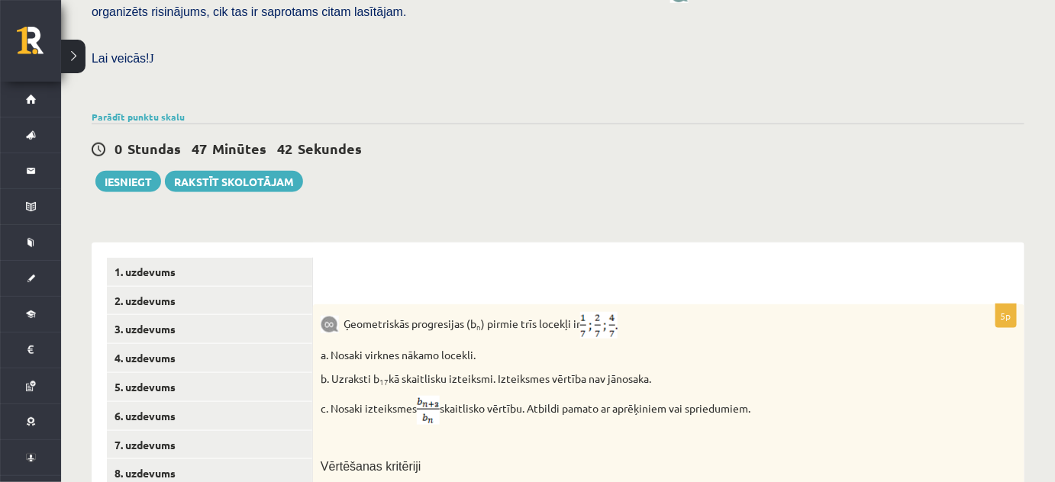
scroll to position [312, 0]
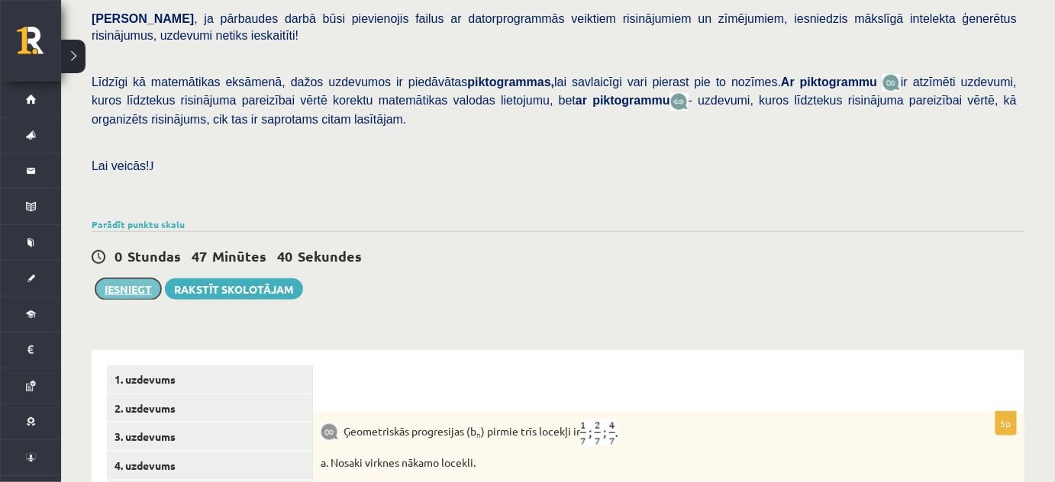
click at [131, 279] on button "Iesniegt" at bounding box center [128, 289] width 66 height 21
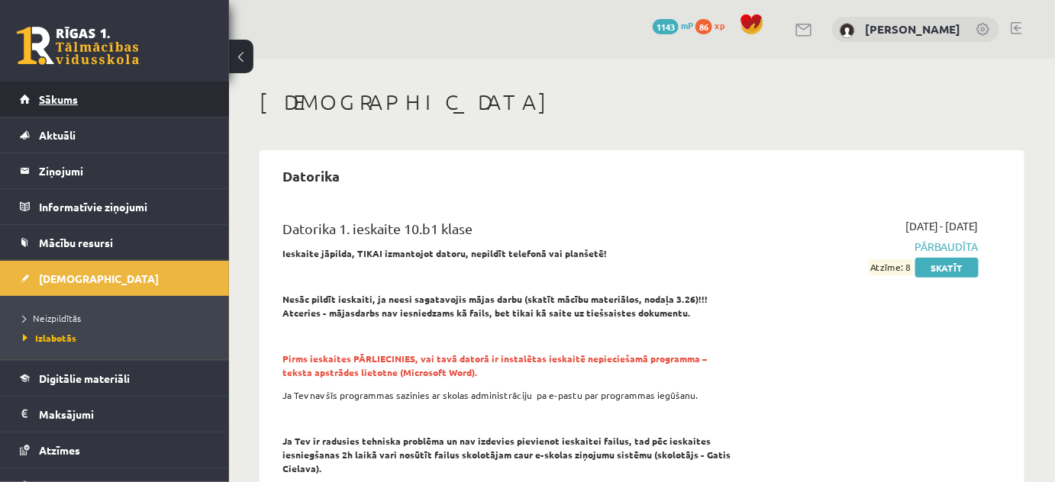
click at [83, 101] on link "Sākums" at bounding box center [115, 99] width 190 height 35
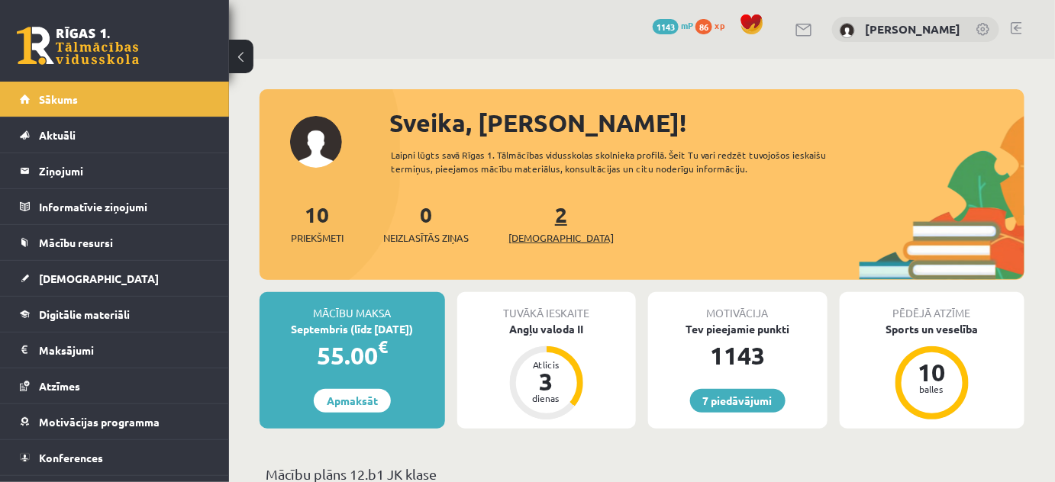
click at [544, 235] on span "[DEMOGRAPHIC_DATA]" at bounding box center [560, 238] width 105 height 15
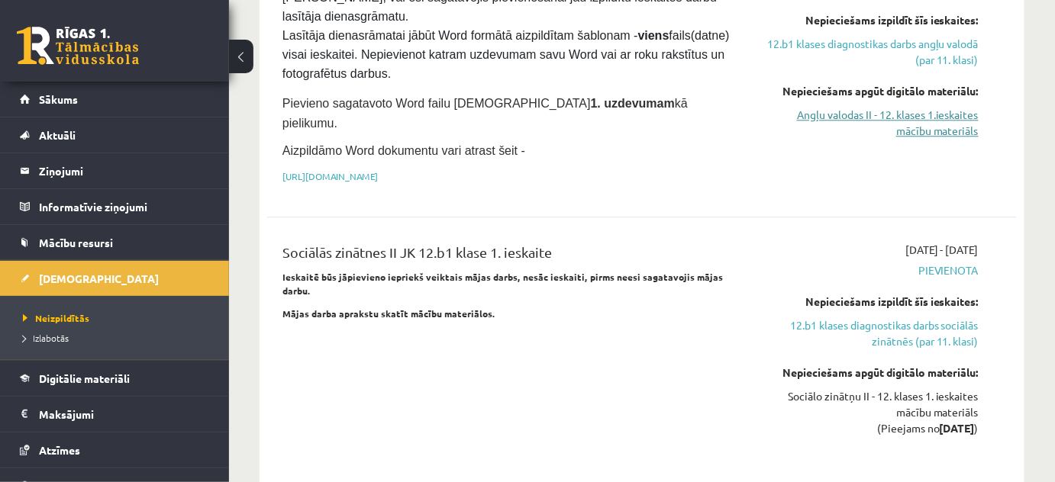
scroll to position [1249, 0]
click at [846, 317] on link "12.b1 klases diagnostikas darbs sociālās zinātnēs (par 11. klasi)" at bounding box center [870, 333] width 217 height 32
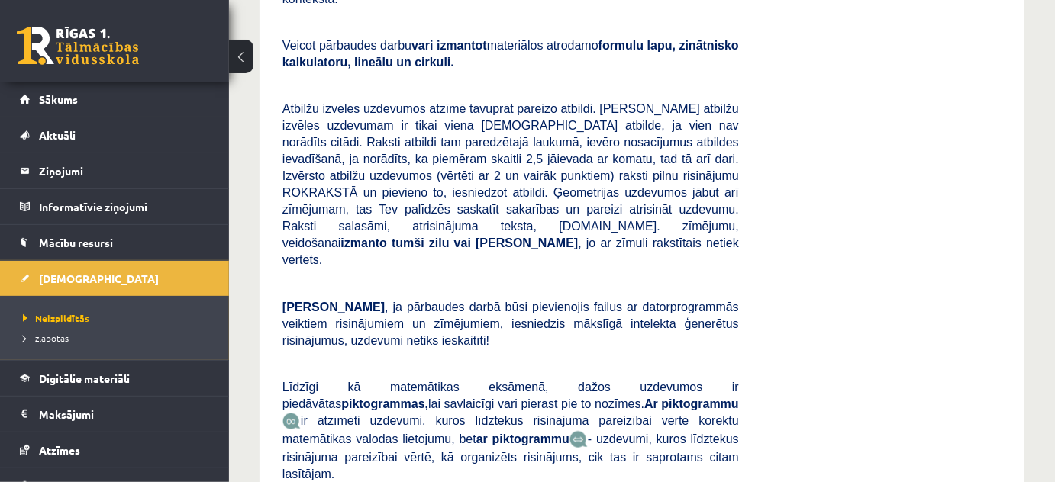
scroll to position [395, 0]
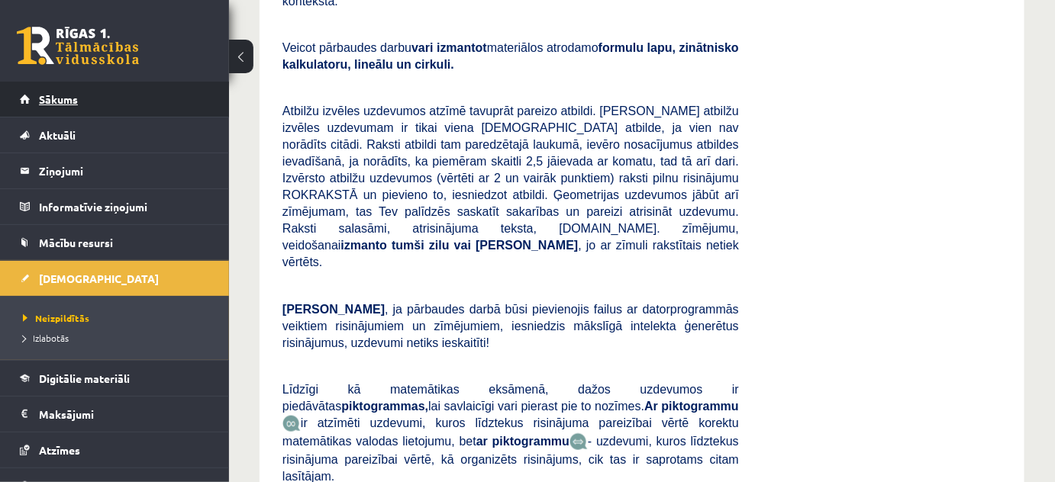
click at [195, 98] on link "Sākums" at bounding box center [115, 99] width 190 height 35
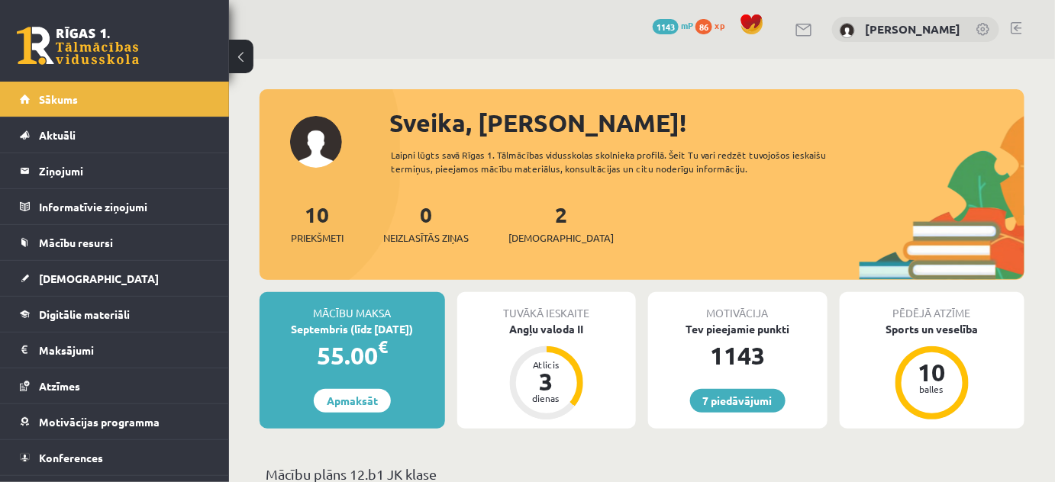
click at [1014, 23] on link at bounding box center [1016, 28] width 11 height 12
